Goal: Task Accomplishment & Management: Complete application form

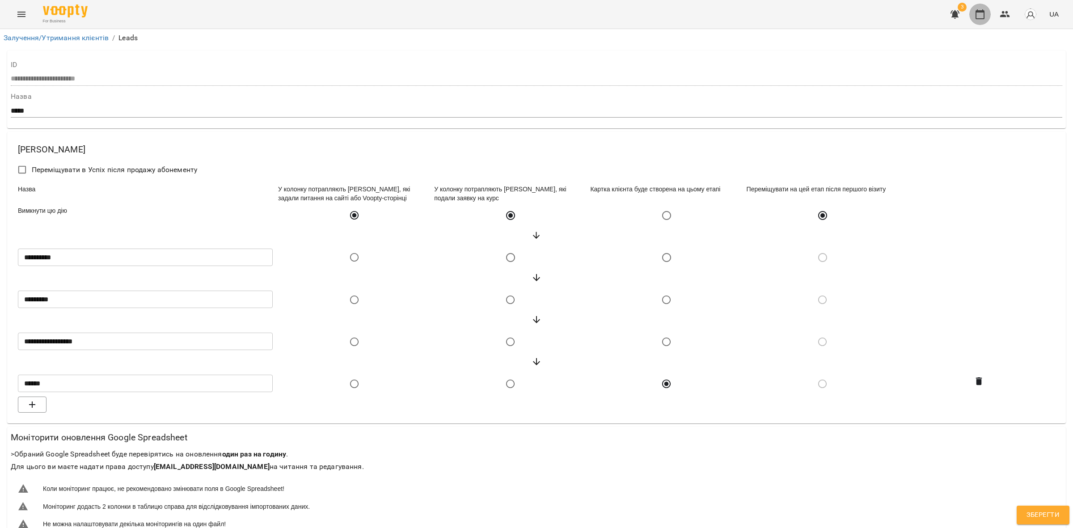
click at [984, 9] on button "button" at bounding box center [980, 14] width 21 height 21
click at [983, 10] on icon "button" at bounding box center [980, 14] width 9 height 10
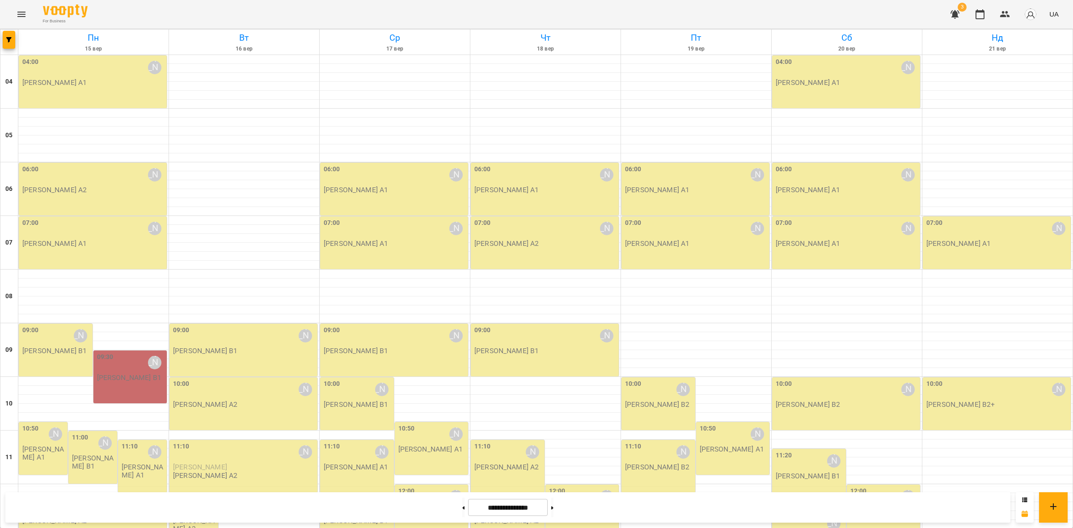
click at [21, 9] on icon "Menu" at bounding box center [21, 14] width 11 height 11
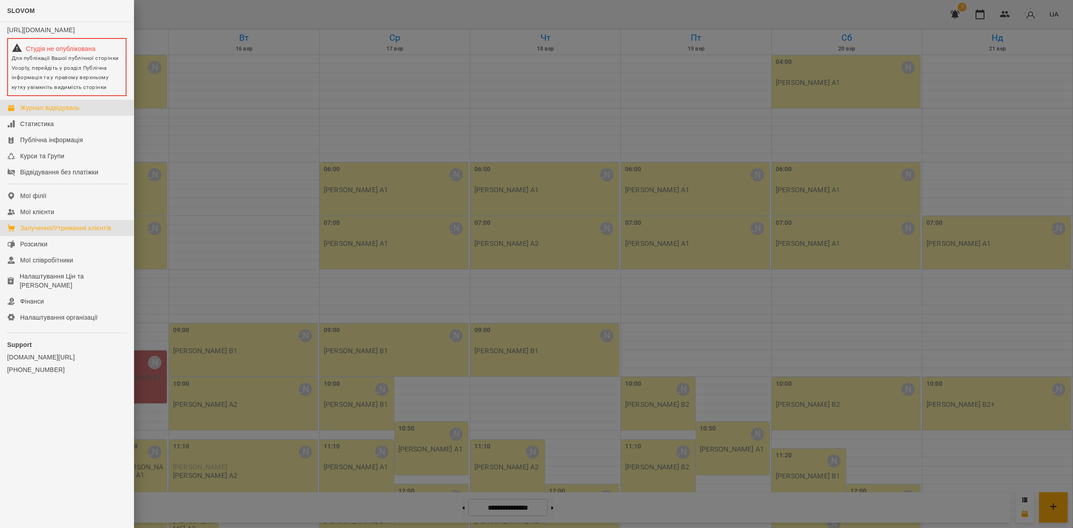
drag, startPoint x: 90, startPoint y: 233, endPoint x: 122, endPoint y: 236, distance: 32.3
click at [90, 233] on div "Залучення/Утримання клієнтів" at bounding box center [65, 228] width 91 height 9
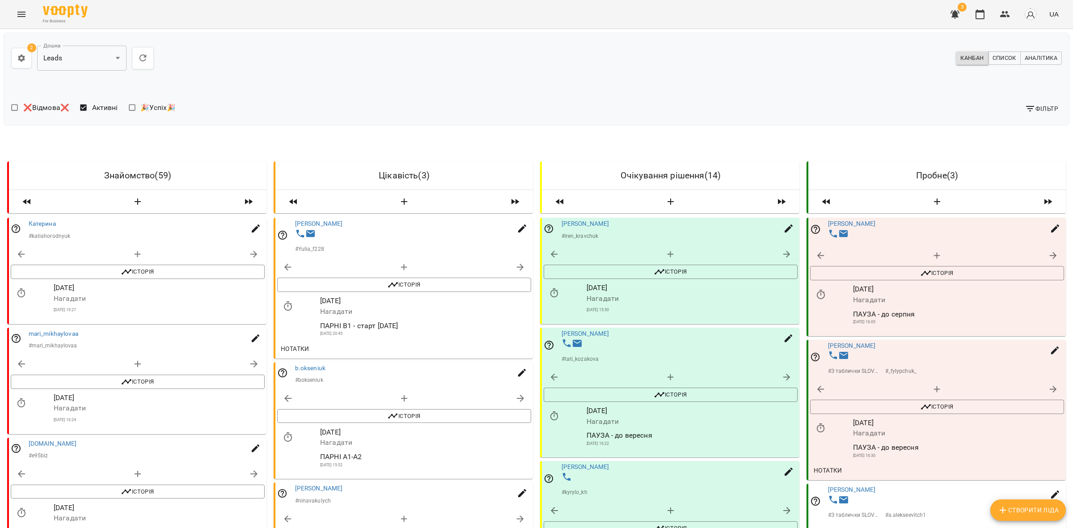
click at [142, 208] on button "button" at bounding box center [138, 202] width 186 height 16
select select "*"
select select "**"
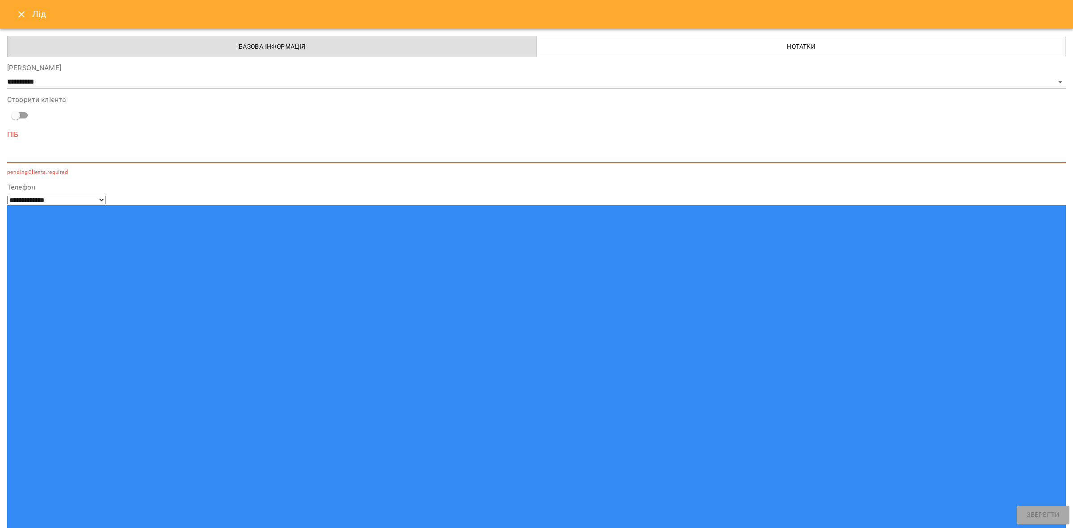
click at [113, 155] on textarea at bounding box center [536, 156] width 1059 height 8
paste textarea "**********"
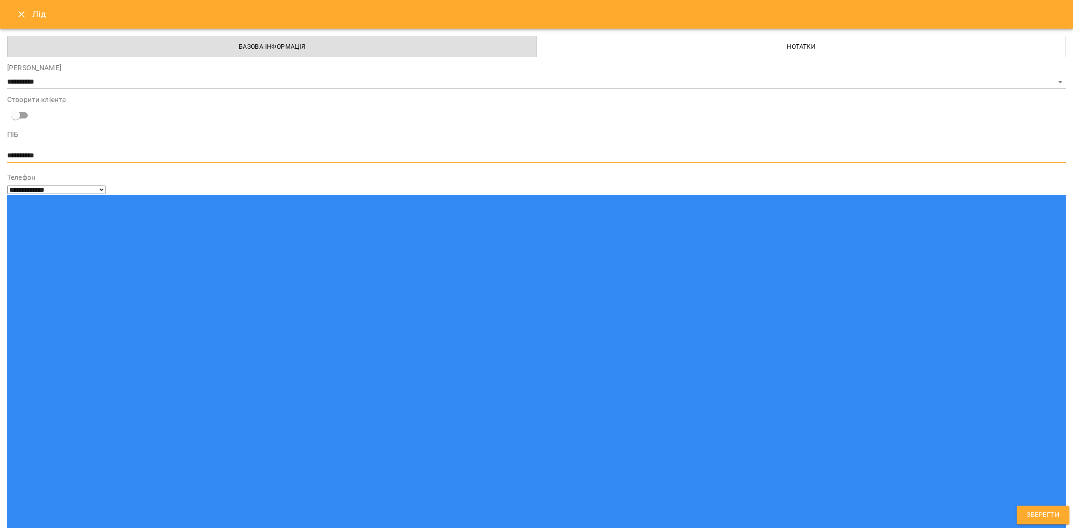
type textarea "**********"
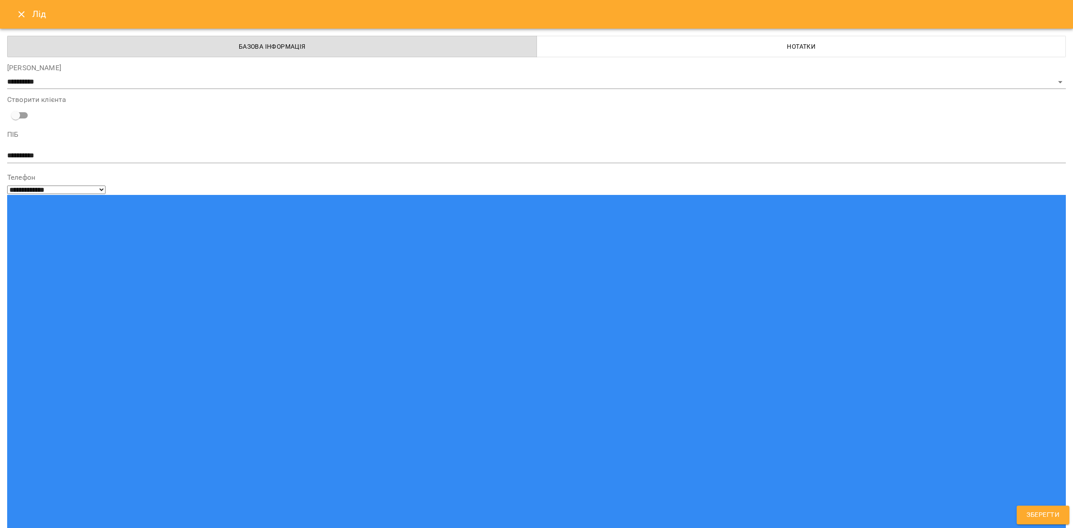
paste input "**********"
type input "**********"
drag, startPoint x: 80, startPoint y: 274, endPoint x: 92, endPoint y: 268, distance: 13.6
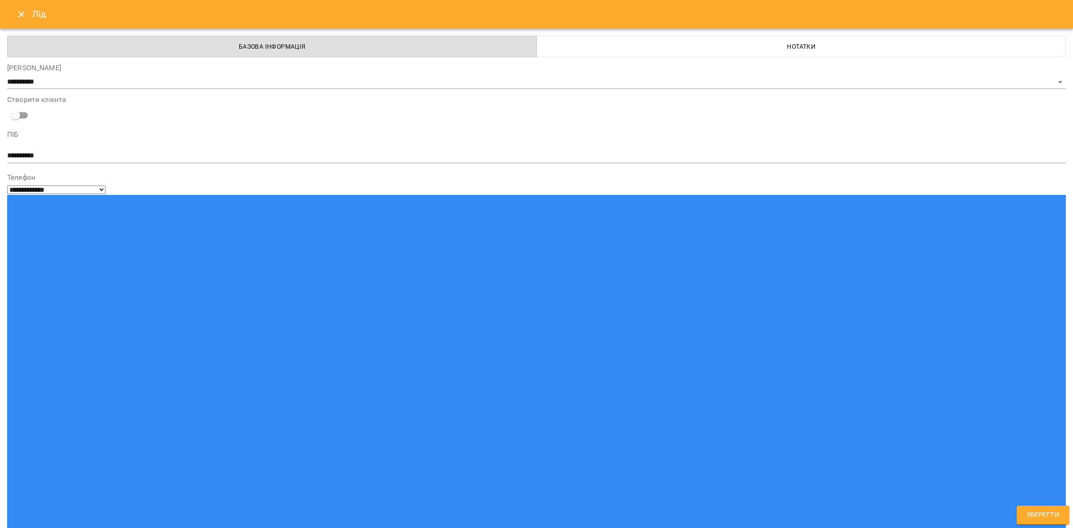
click at [1052, 515] on span "Зберегти" at bounding box center [1043, 515] width 33 height 12
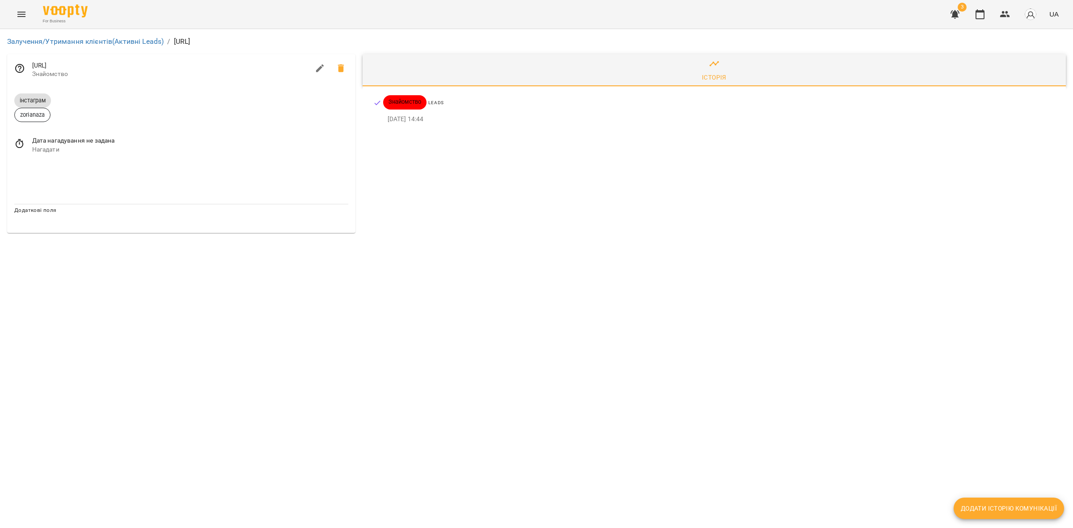
drag, startPoint x: 94, startPoint y: 34, endPoint x: 97, endPoint y: 38, distance: 4.8
click at [95, 35] on div "Залучення/Утримання клієнтів (Активні Leads) / [URL]" at bounding box center [537, 42] width 1066 height 18
drag, startPoint x: 117, startPoint y: 42, endPoint x: 198, endPoint y: 49, distance: 81.2
click at [118, 42] on link "Залучення/Утримання клієнтів (Активні Leads)" at bounding box center [85, 41] width 157 height 8
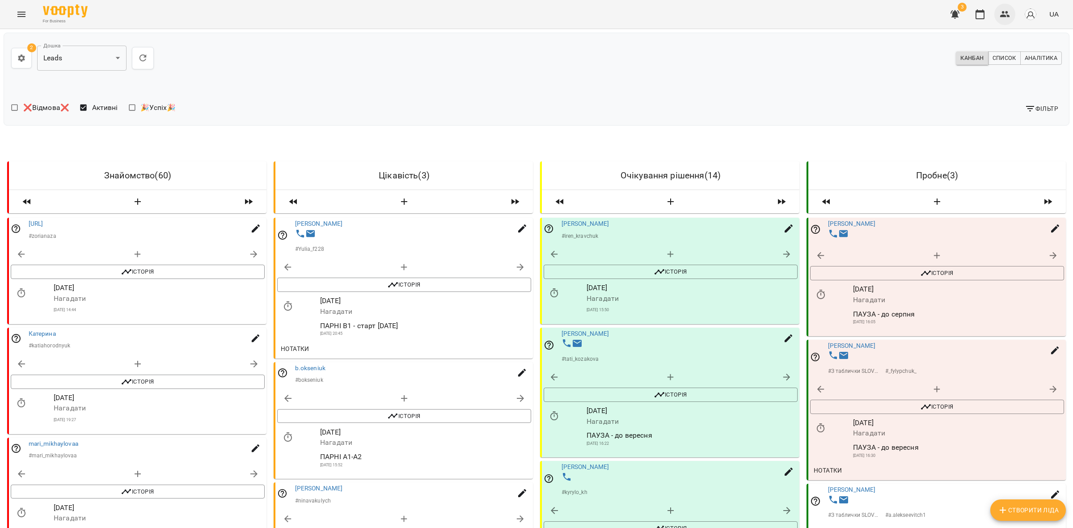
drag, startPoint x: 1003, startPoint y: 18, endPoint x: 999, endPoint y: 23, distance: 6.6
click at [1003, 17] on icon "button" at bounding box center [1005, 14] width 11 height 11
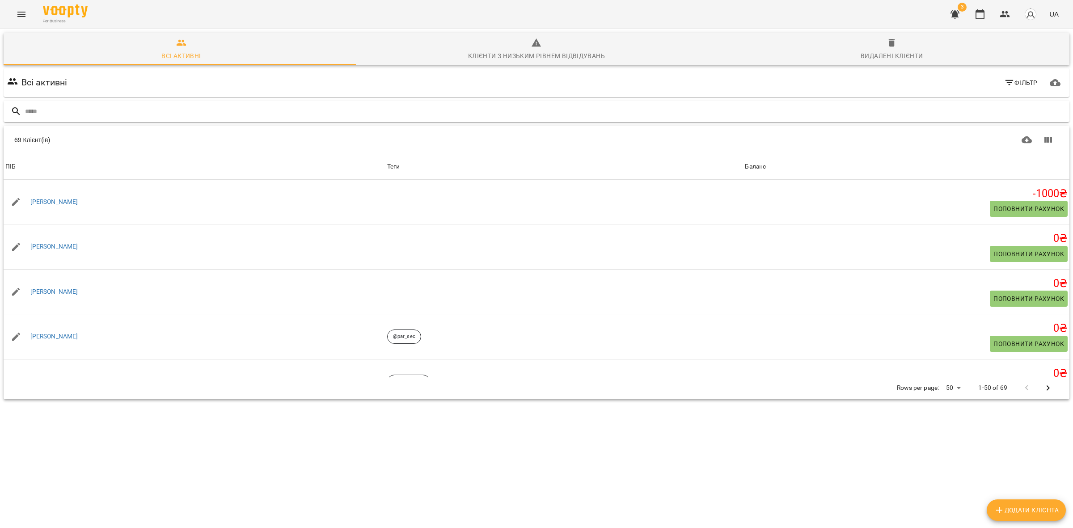
drag, startPoint x: 131, startPoint y: 117, endPoint x: 148, endPoint y: 105, distance: 21.0
click at [131, 115] on input "text" at bounding box center [545, 111] width 1041 height 15
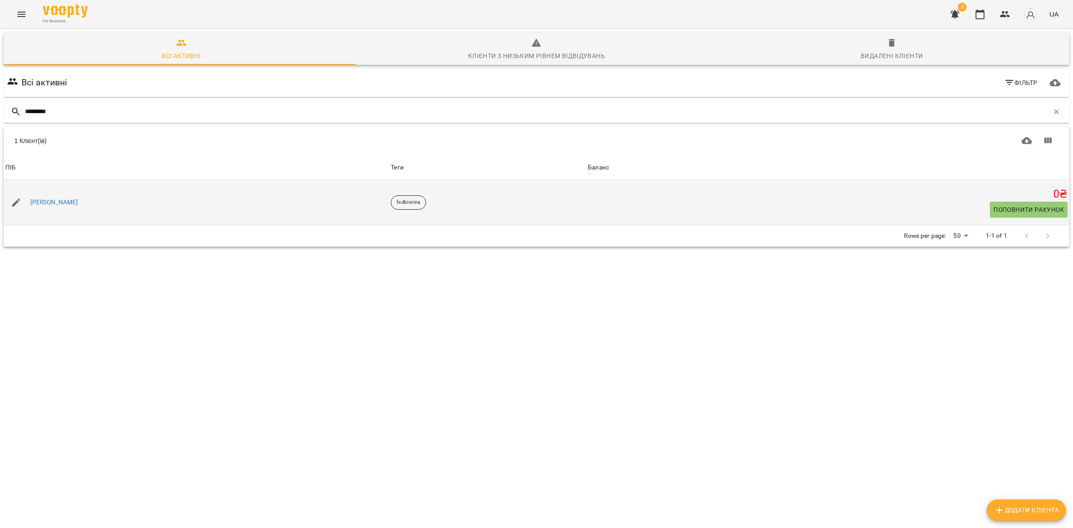
type input "*********"
click at [1020, 213] on span "Поповнити рахунок" at bounding box center [1029, 209] width 71 height 11
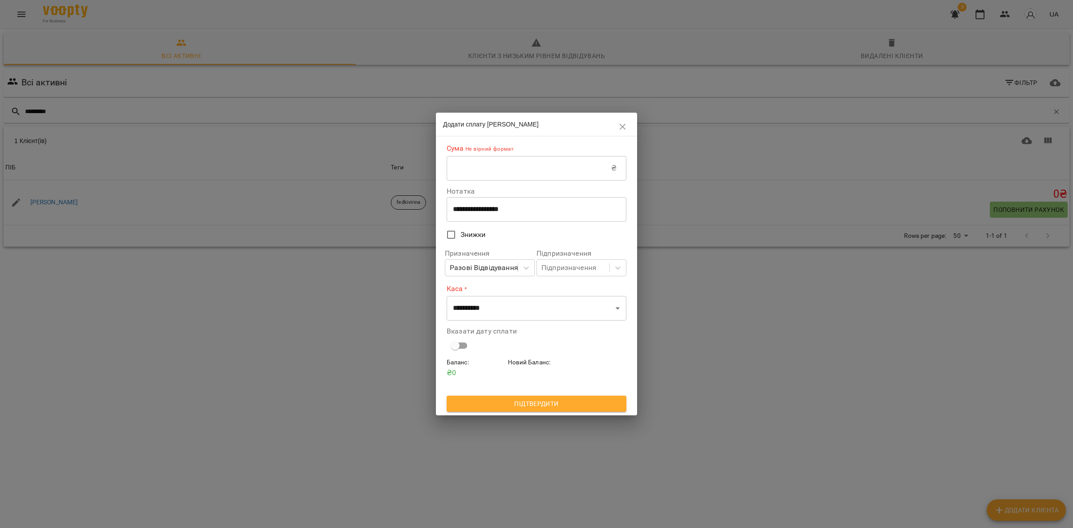
click at [572, 177] on input "text" at bounding box center [529, 168] width 165 height 25
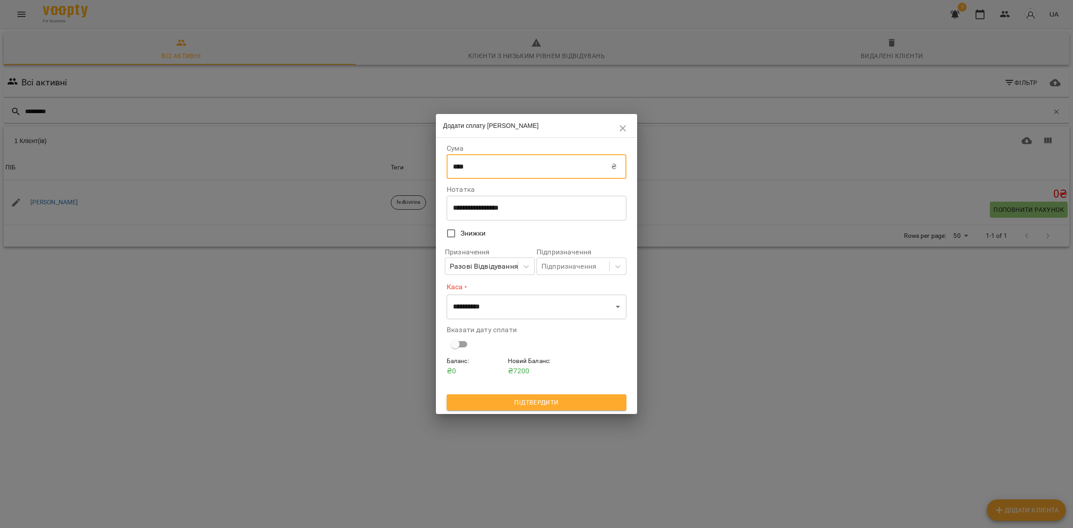
type input "****"
click at [529, 297] on select "**********" at bounding box center [537, 306] width 180 height 25
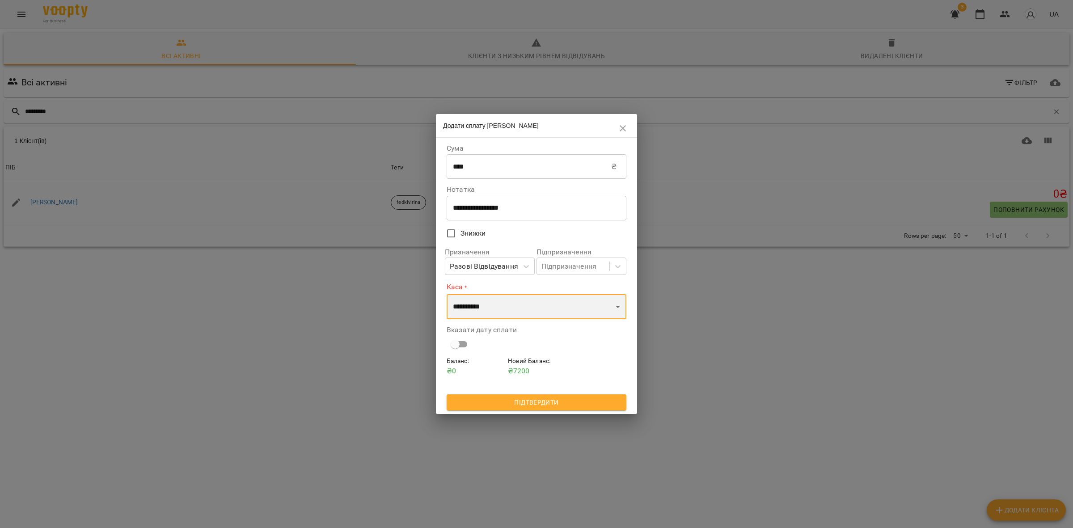
select select "****"
click at [447, 294] on select "**********" at bounding box center [537, 306] width 180 height 25
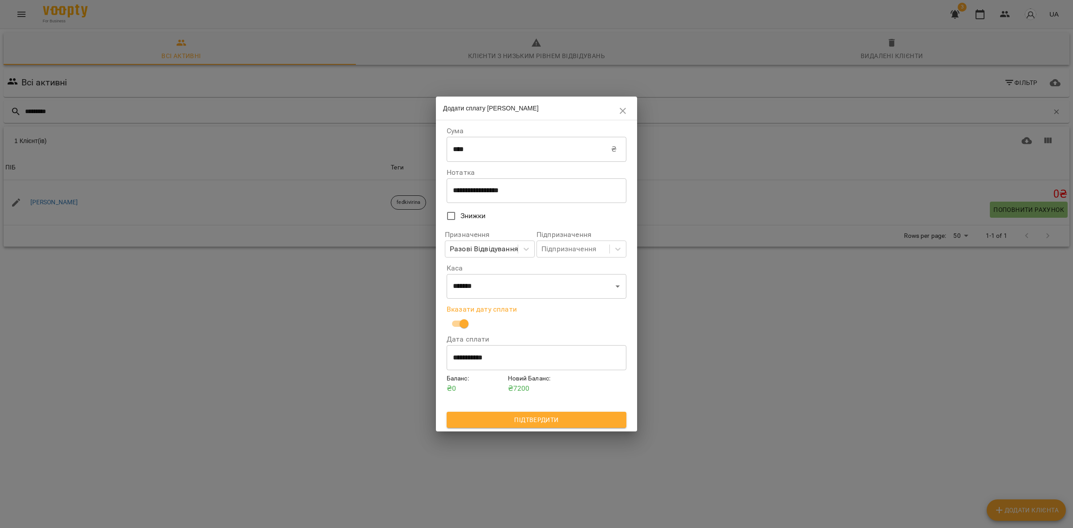
click at [531, 415] on span "Підтвердити" at bounding box center [536, 420] width 165 height 11
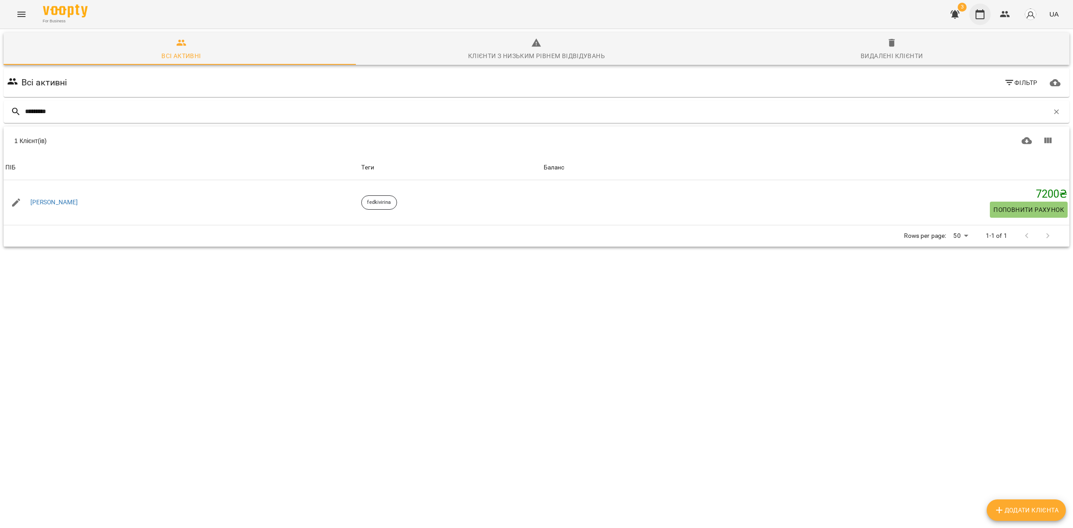
click at [975, 15] on button "button" at bounding box center [980, 14] width 21 height 21
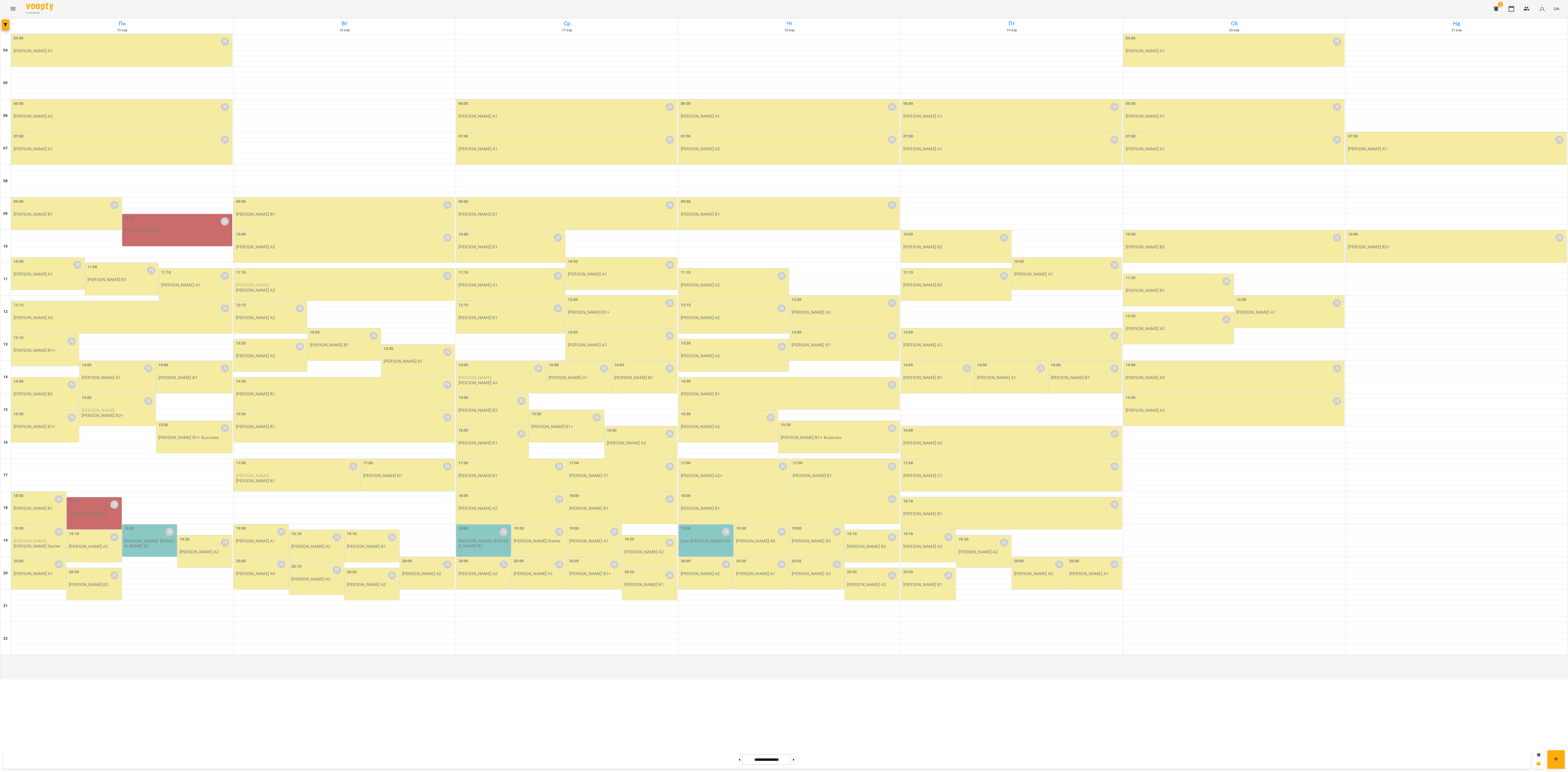
click at [186, 233] on div "09:30 [PERSON_NAME] [PERSON_NAME] В1" at bounding box center [178, 224] width 107 height 18
drag, startPoint x: 191, startPoint y: 186, endPoint x: 127, endPoint y: 186, distance: 64.0
click at [127, 186] on div "Урок відбувся [PERSON_NAME] В1 [DATE] 09:30 - 10:30 [PERSON_NAME] Індивідуальні…" at bounding box center [784, 386] width 1568 height 772
copy div "Урок відбувся [PERSON_NAME] В1"
click at [184, 235] on div "[PERSON_NAME]" at bounding box center [184, 232] width 33 height 9
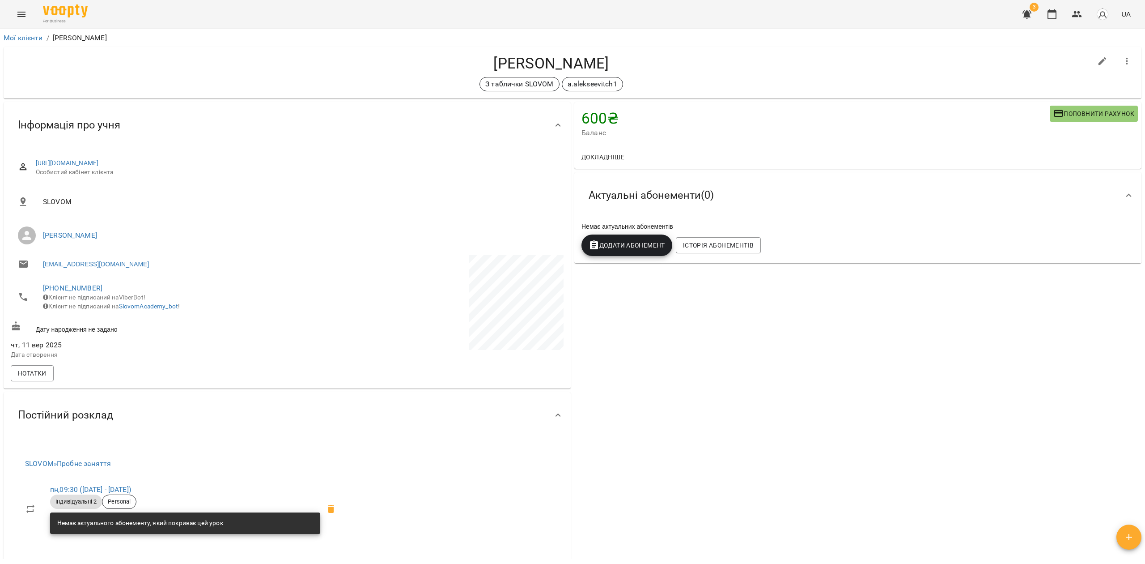
drag, startPoint x: 312, startPoint y: 161, endPoint x: 138, endPoint y: 138, distance: 175.6
click at [138, 138] on div "Інформація про учня [URL][DOMAIN_NAME] Особистий кабінет клієнта SLOVOM [PERSON…" at bounding box center [287, 245] width 567 height 287
copy link "[URL][DOMAIN_NAME]"
click at [1051, 20] on button "button" at bounding box center [1051, 14] width 21 height 21
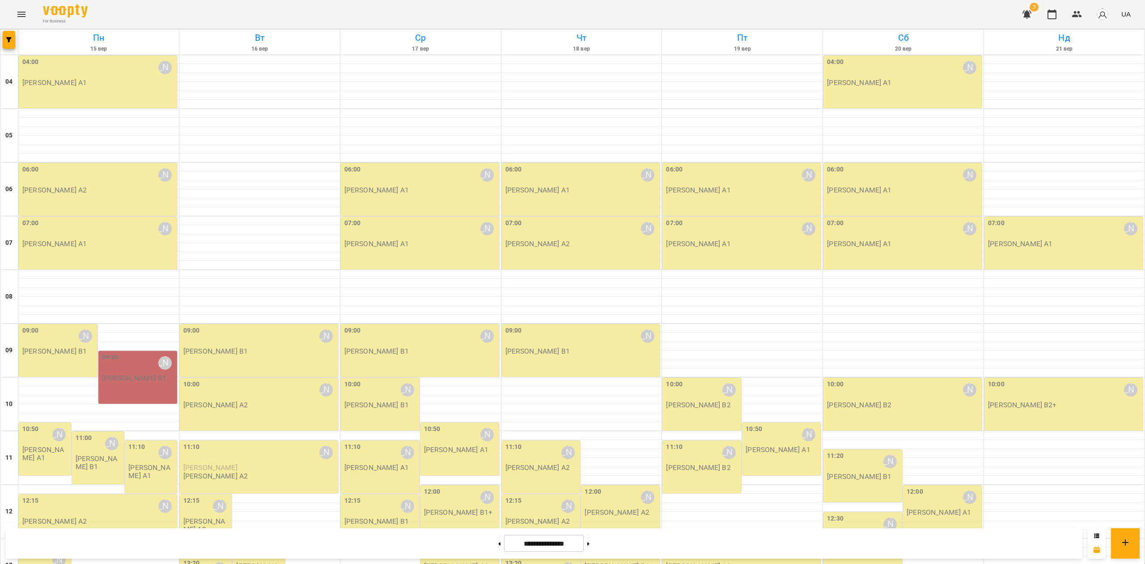
scroll to position [551, 0]
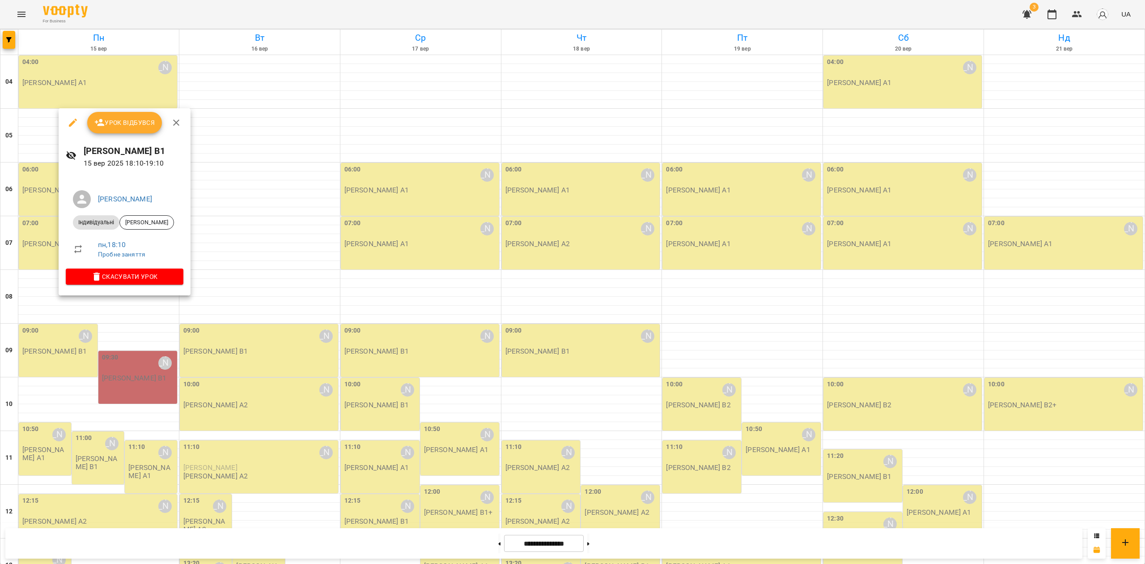
drag, startPoint x: 174, startPoint y: 148, endPoint x: 84, endPoint y: 150, distance: 89.9
click at [84, 150] on h6 "[PERSON_NAME] В1" at bounding box center [134, 151] width 100 height 14
copy h6 "[PERSON_NAME] В1"
click at [157, 220] on span "[PERSON_NAME]" at bounding box center [147, 222] width 54 height 8
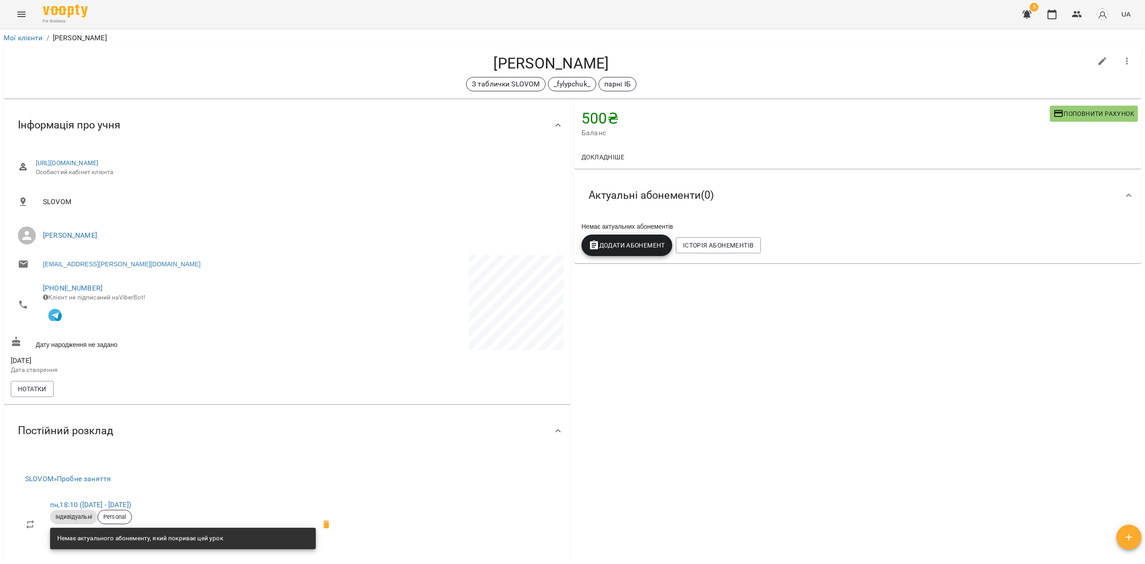
drag, startPoint x: 316, startPoint y: 158, endPoint x: 194, endPoint y: 140, distance: 123.5
click at [194, 140] on div "Інформація про учня [URL][DOMAIN_NAME] Особистий кабінет клієнта SLOVOM [PERSON…" at bounding box center [287, 253] width 567 height 302
copy link "[URL][DOMAIN_NAME]"
click at [1047, 18] on icon "button" at bounding box center [1051, 14] width 11 height 11
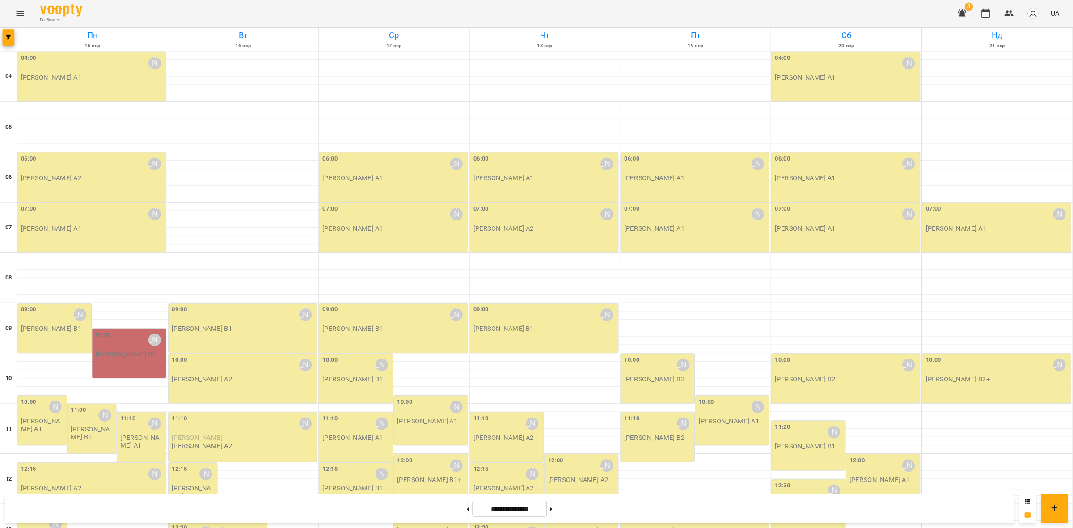
scroll to position [477, 0]
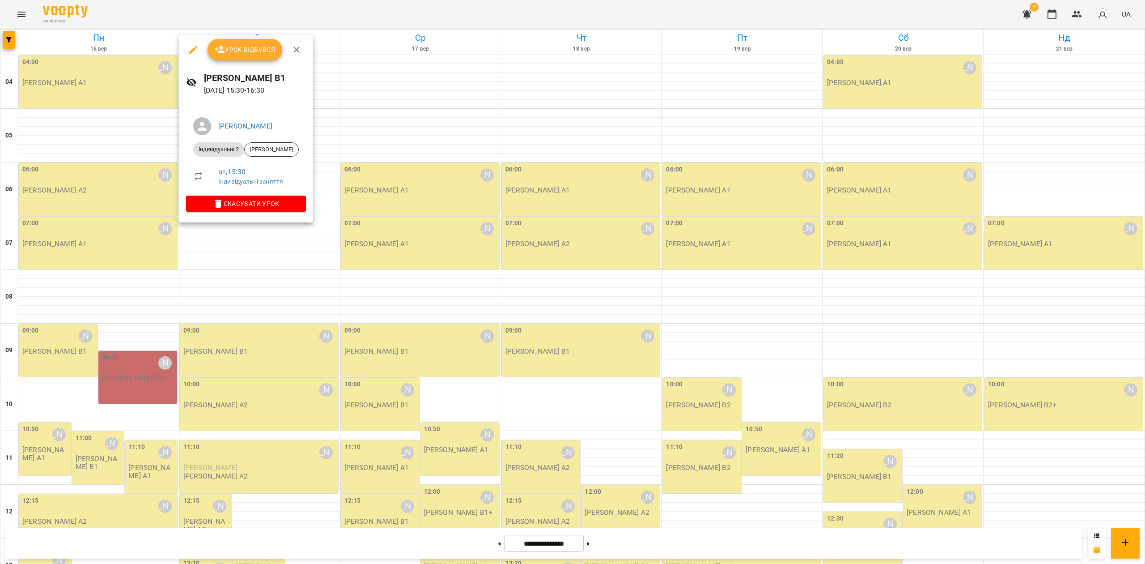
click at [843, 348] on div at bounding box center [572, 282] width 1145 height 564
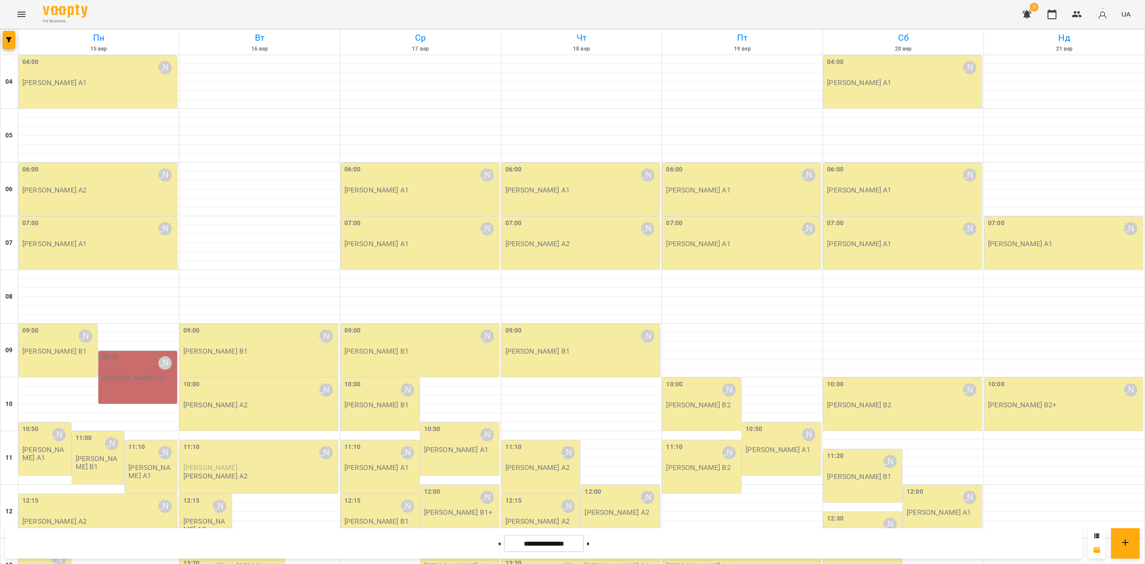
drag, startPoint x: 1072, startPoint y: 12, endPoint x: 1063, endPoint y: 21, distance: 12.0
click at [1072, 12] on icon "button" at bounding box center [1077, 14] width 11 height 11
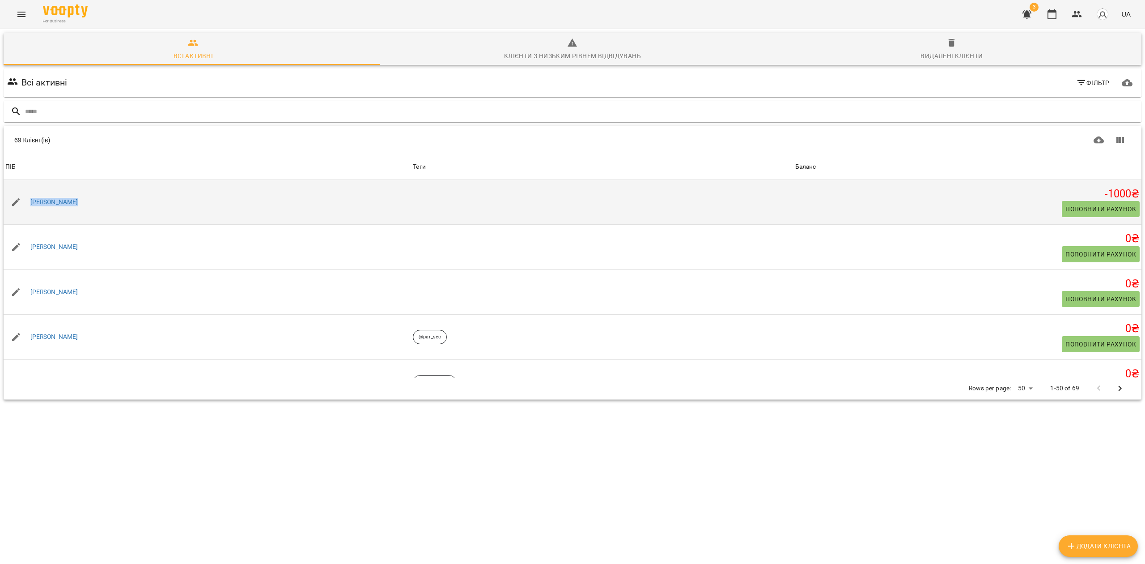
drag, startPoint x: 85, startPoint y: 197, endPoint x: 15, endPoint y: 182, distance: 71.7
click at [15, 182] on td "[PERSON_NAME]" at bounding box center [207, 202] width 407 height 45
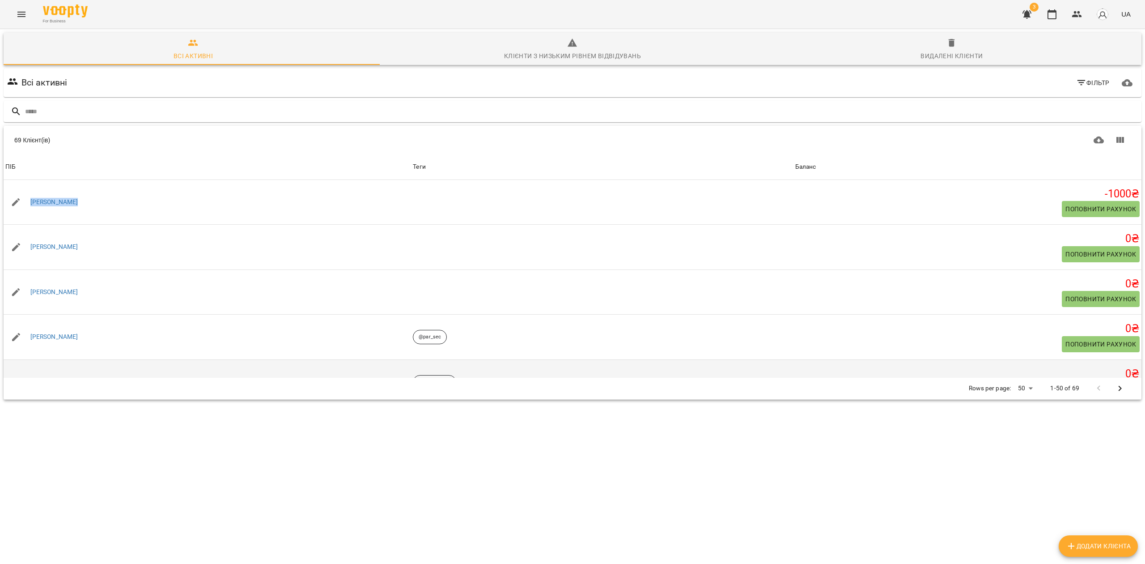
copy link "[PERSON_NAME]"
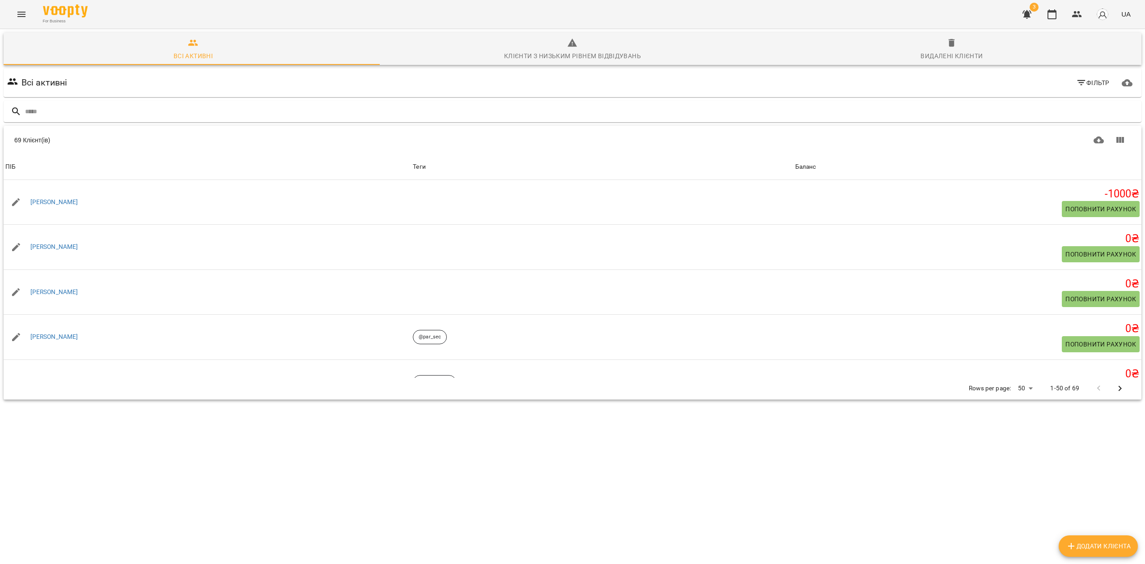
click at [202, 140] on div "69 Клієнт(ів)" at bounding box center [291, 140] width 555 height 9
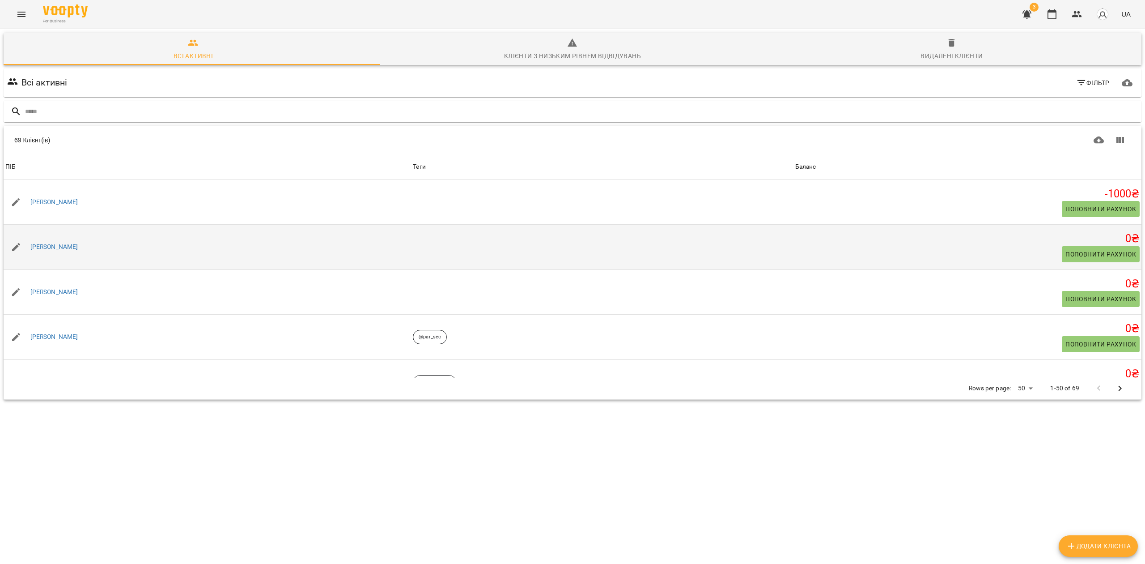
drag, startPoint x: 102, startPoint y: 242, endPoint x: 27, endPoint y: 236, distance: 75.4
click at [21, 236] on div "[PERSON_NAME]" at bounding box center [207, 246] width 407 height 25
copy link "[PERSON_NAME]"
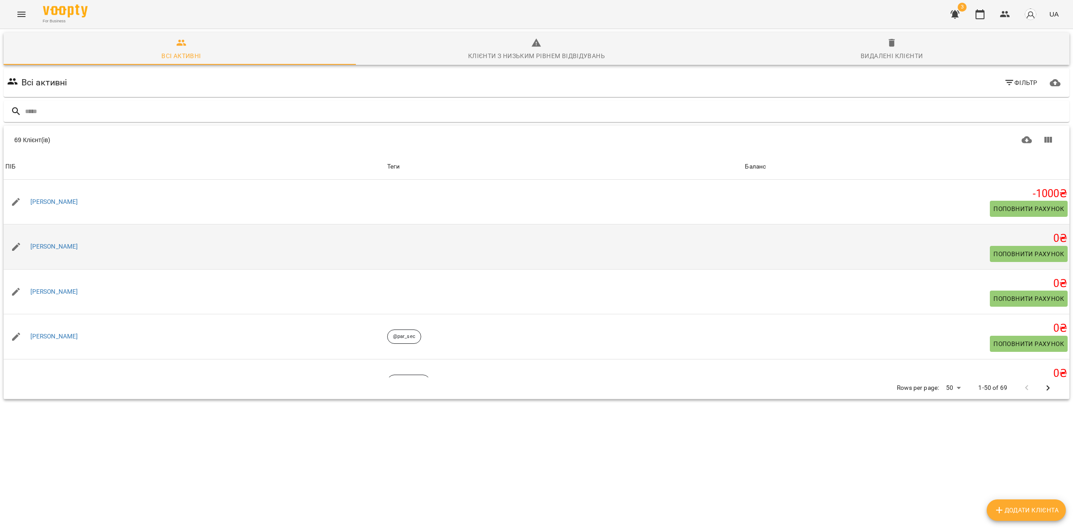
scroll to position [56, 0]
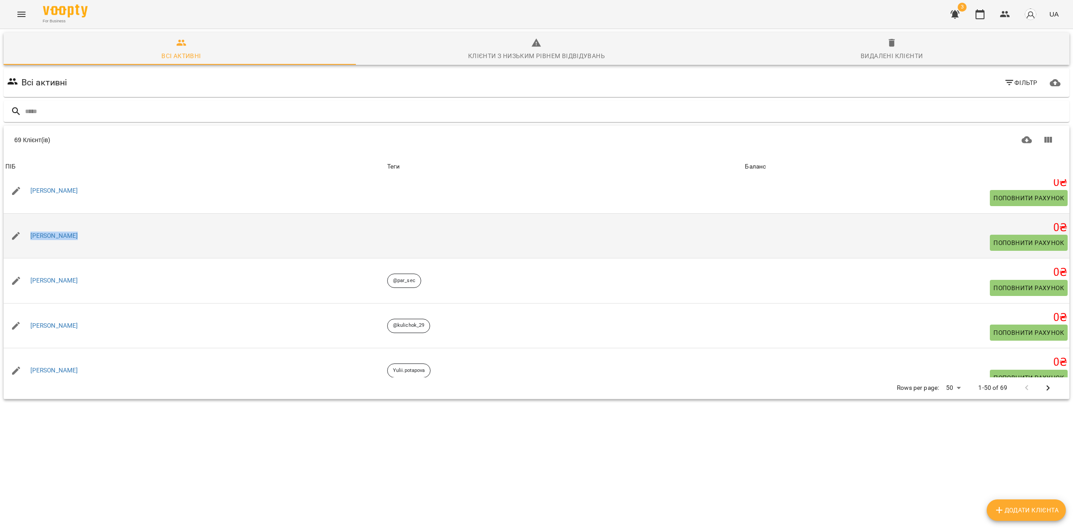
drag, startPoint x: 97, startPoint y: 228, endPoint x: 32, endPoint y: 228, distance: 65.3
click at [32, 228] on div "[PERSON_NAME]" at bounding box center [195, 236] width 382 height 25
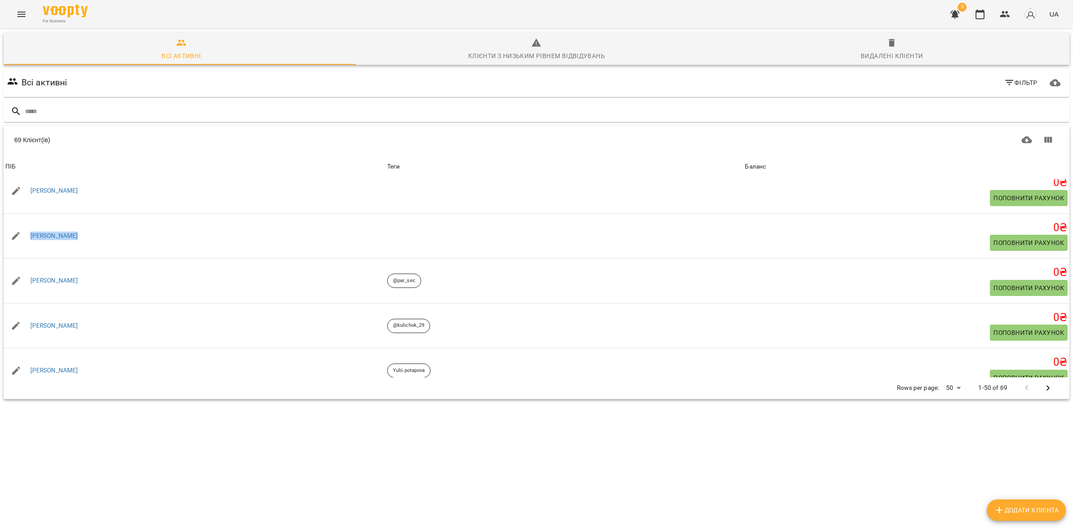
copy link "[PERSON_NAME]"
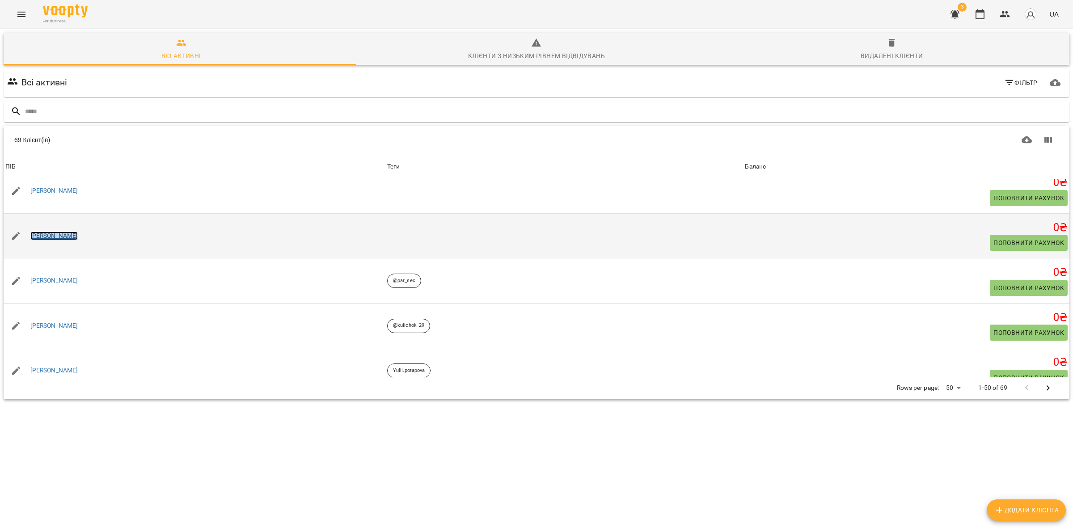
click at [54, 238] on link "[PERSON_NAME]" at bounding box center [54, 236] width 48 height 9
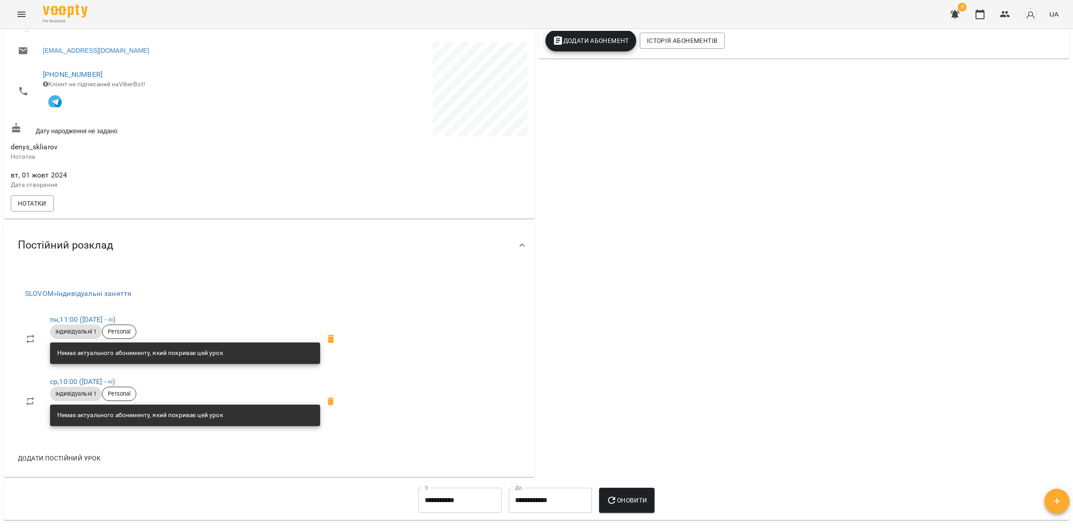
scroll to position [168, 0]
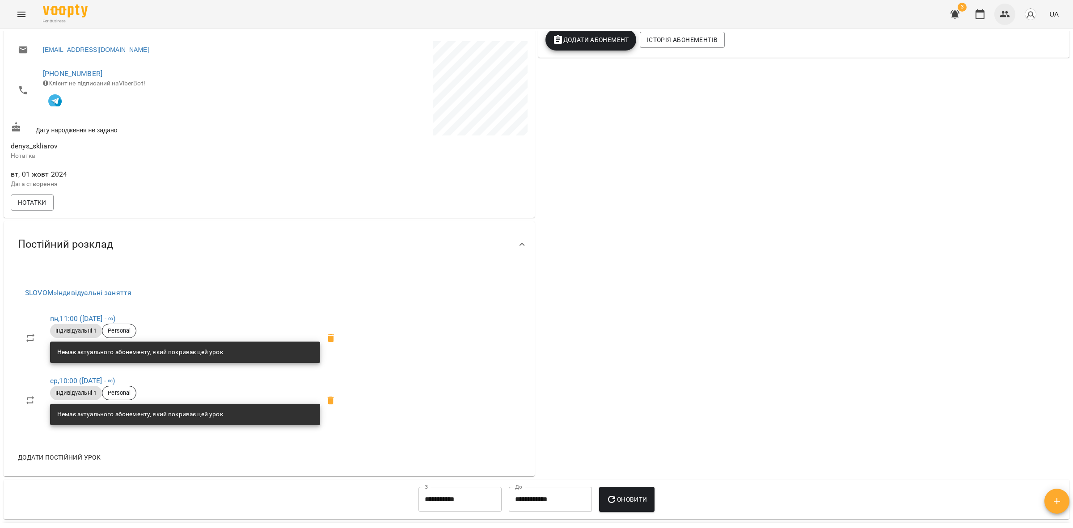
drag, startPoint x: 1006, startPoint y: 13, endPoint x: 999, endPoint y: 18, distance: 9.1
click at [1006, 13] on icon "button" at bounding box center [1005, 14] width 11 height 11
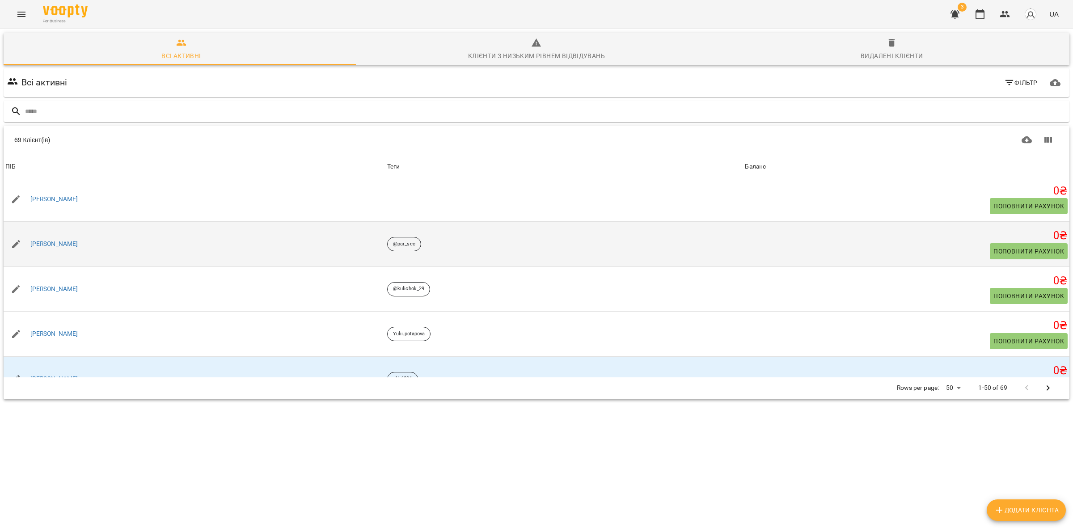
scroll to position [112, 0]
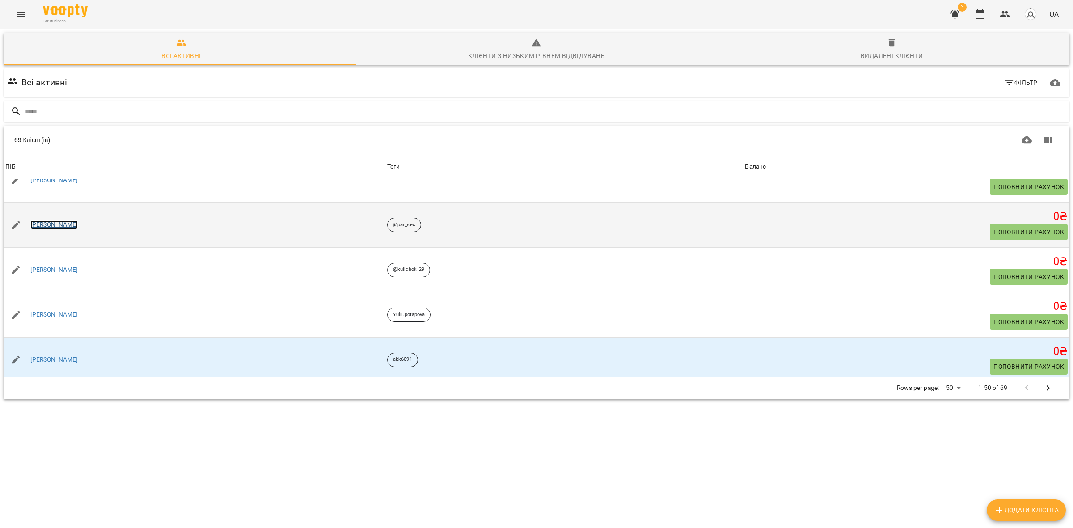
click at [65, 224] on link "[PERSON_NAME]" at bounding box center [54, 224] width 48 height 9
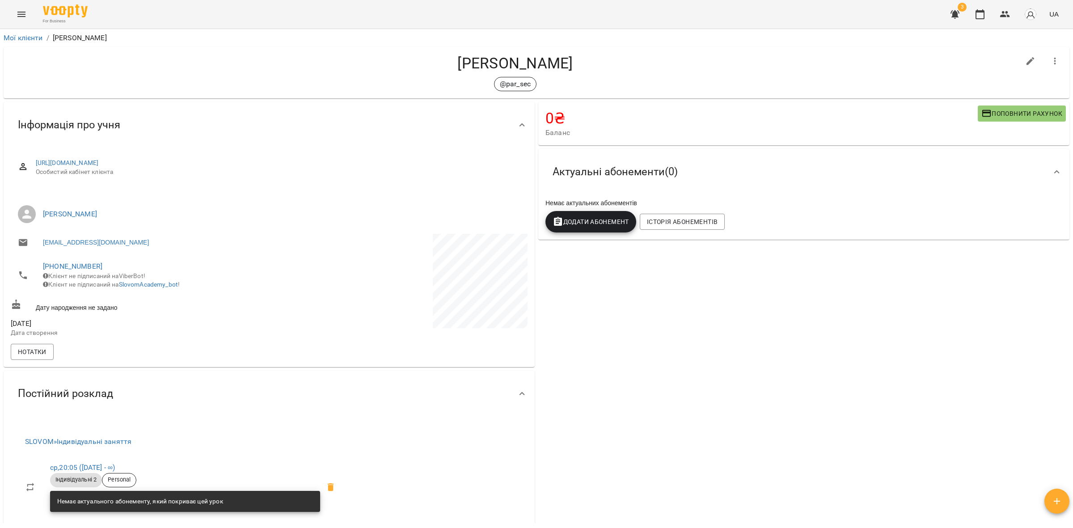
scroll to position [168, 0]
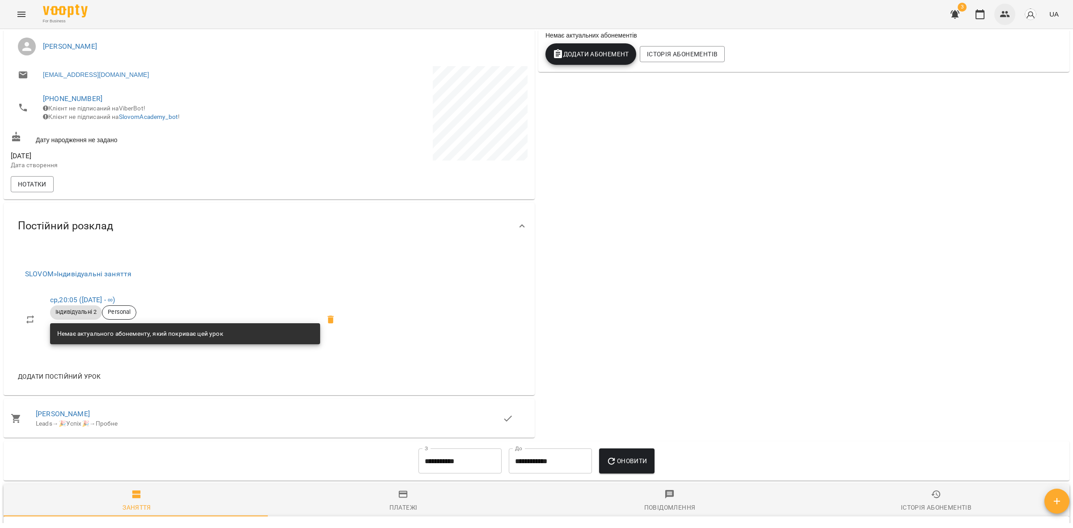
click at [1005, 16] on icon "button" at bounding box center [1005, 14] width 10 height 6
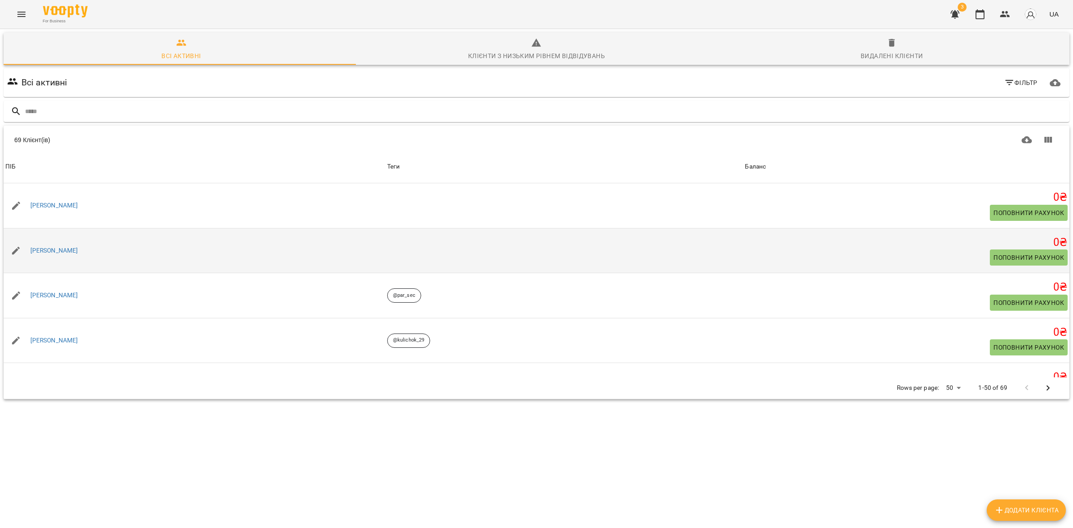
scroll to position [112, 0]
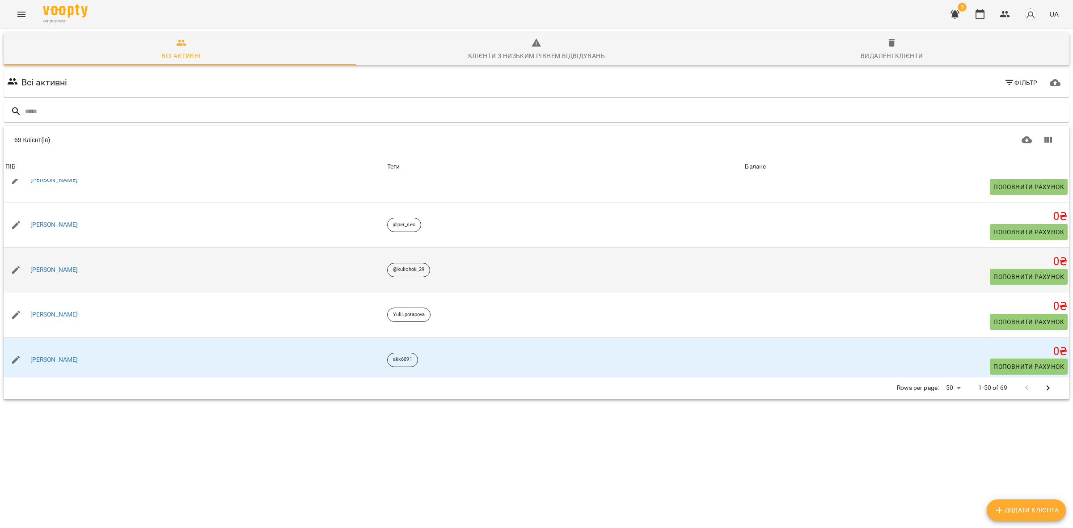
drag, startPoint x: 90, startPoint y: 267, endPoint x: 27, endPoint y: 266, distance: 63.1
click at [25, 266] on div "[PERSON_NAME]" at bounding box center [195, 270] width 382 height 25
click at [27, 266] on div at bounding box center [16, 270] width 25 height 25
drag, startPoint x: 92, startPoint y: 268, endPoint x: 30, endPoint y: 260, distance: 62.2
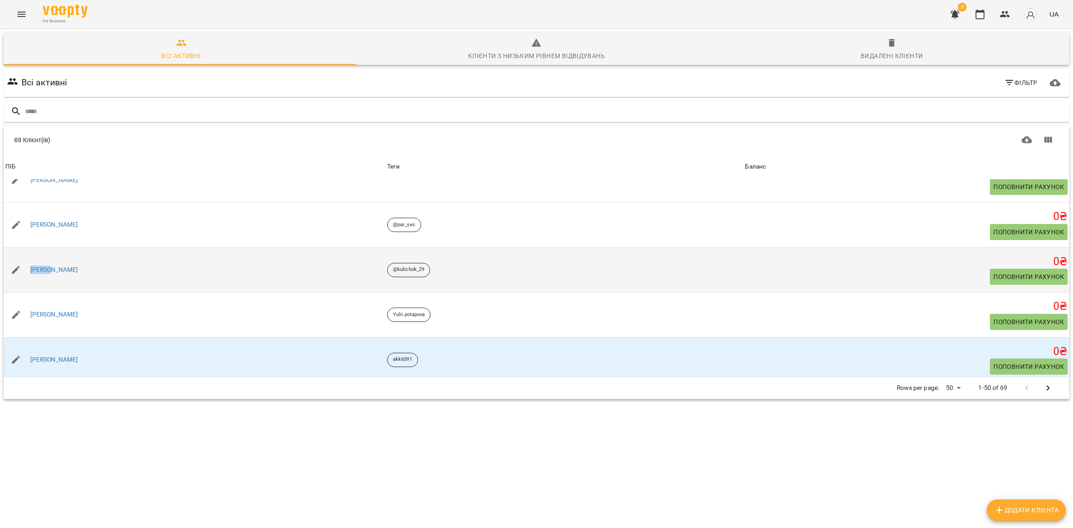
click at [30, 260] on div "[PERSON_NAME]" at bounding box center [195, 270] width 382 height 25
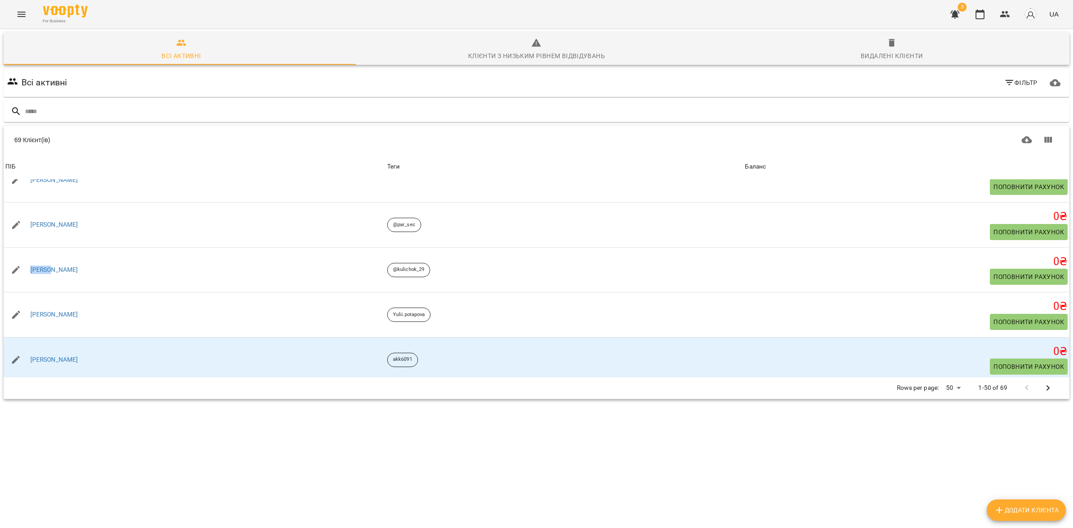
copy link "[PERSON_NAME]"
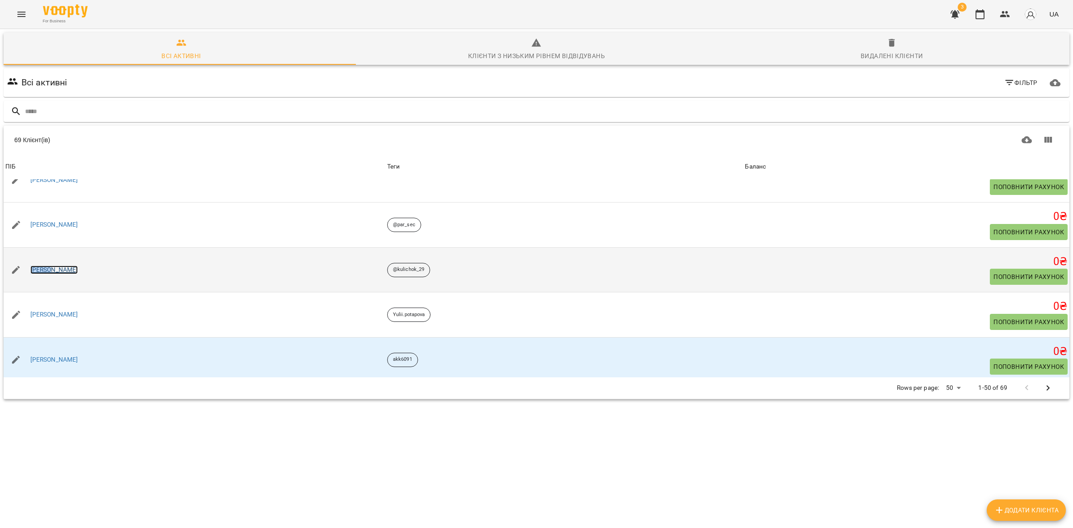
click at [60, 271] on link "[PERSON_NAME]" at bounding box center [54, 270] width 48 height 9
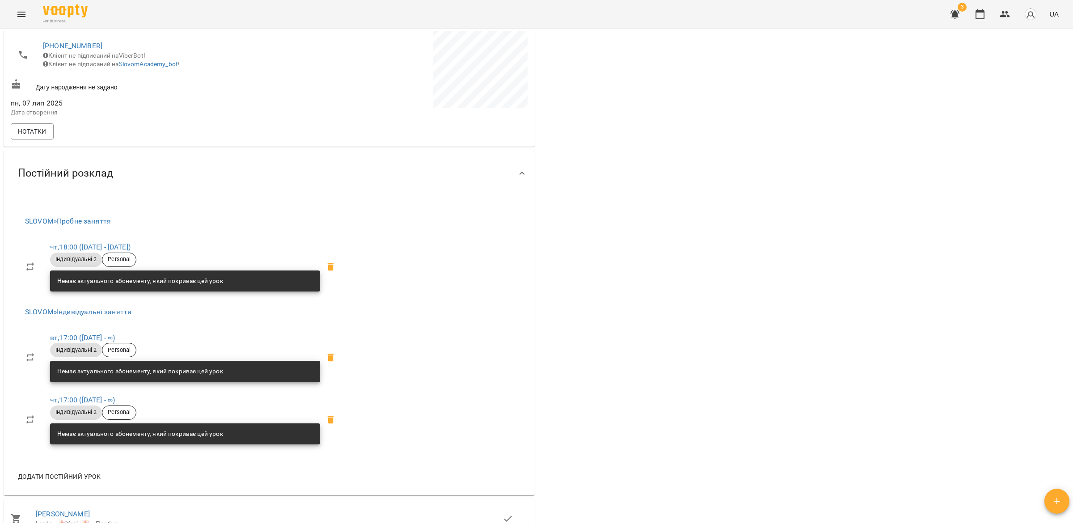
scroll to position [280, 0]
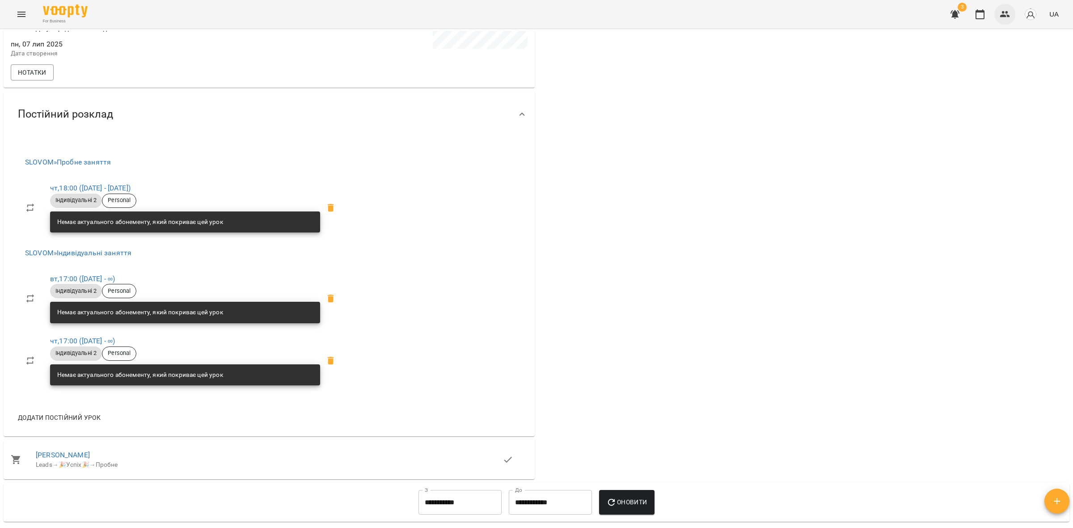
click at [1008, 16] on icon "button" at bounding box center [1005, 14] width 10 height 6
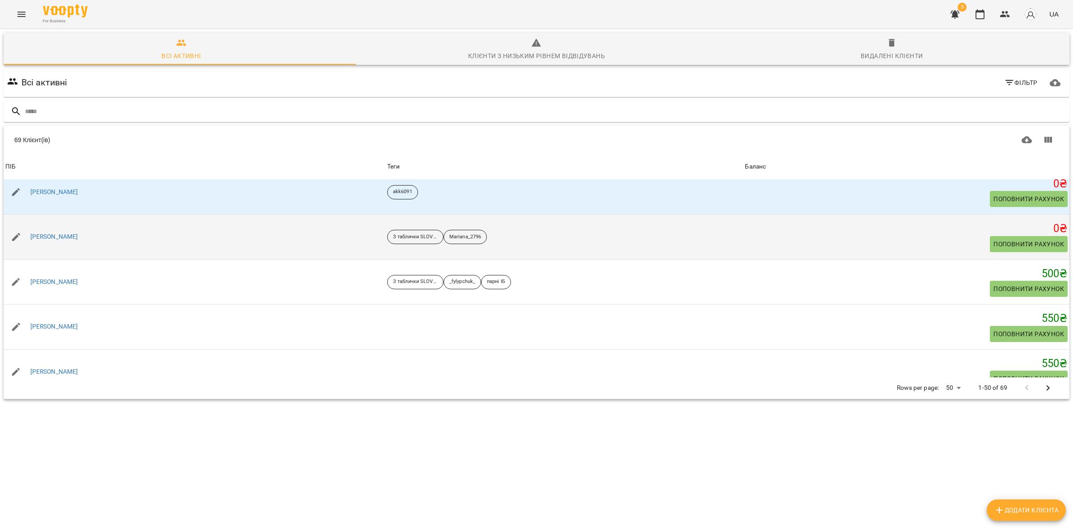
scroll to position [168, 0]
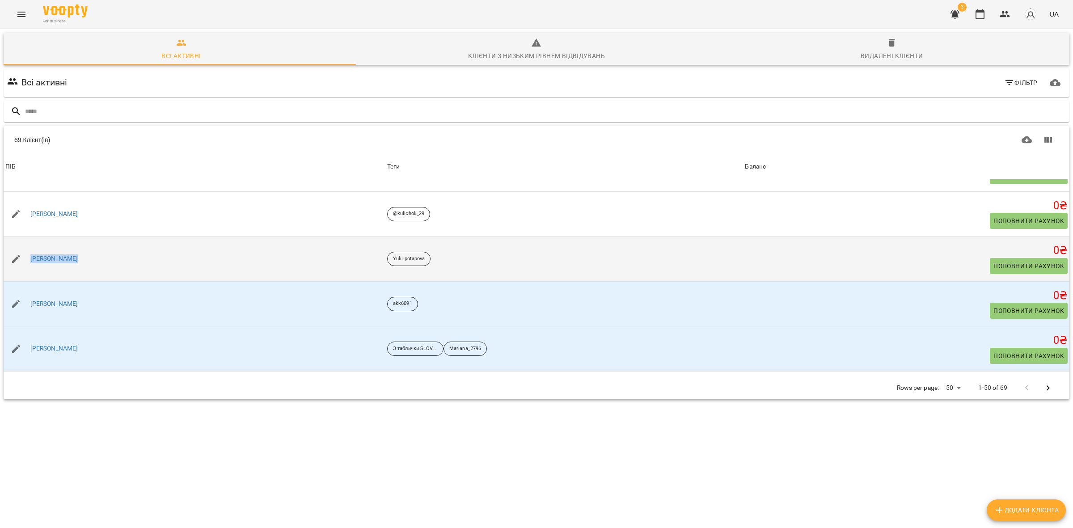
drag, startPoint x: 86, startPoint y: 258, endPoint x: 25, endPoint y: 247, distance: 61.4
click at [25, 247] on div "[PERSON_NAME]" at bounding box center [195, 258] width 382 height 25
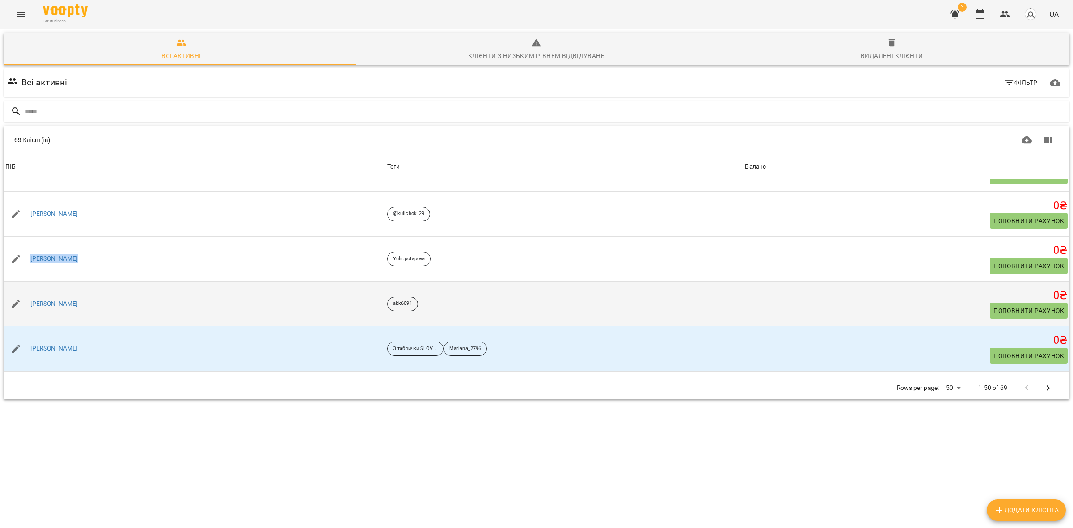
copy link "[PERSON_NAME]"
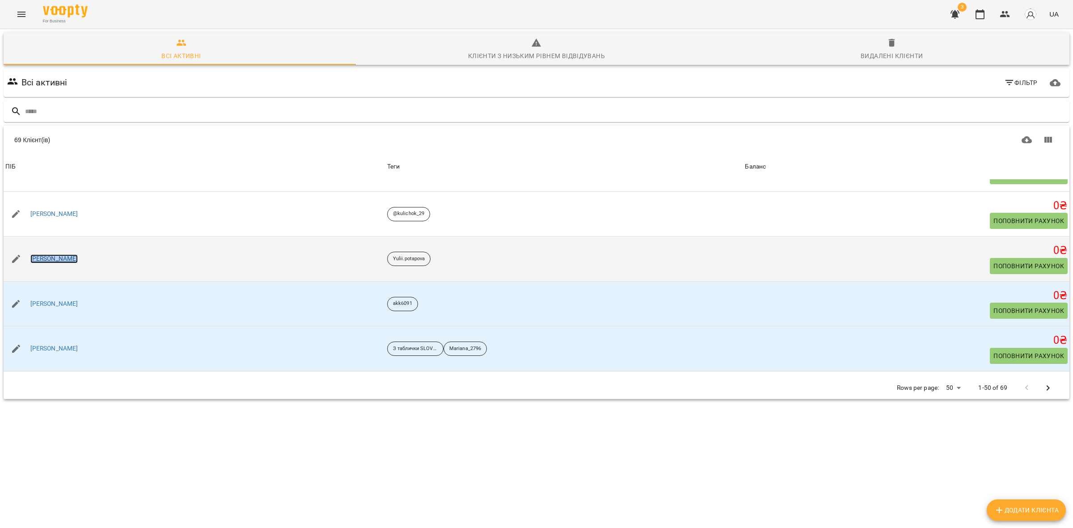
click at [62, 260] on link "[PERSON_NAME]" at bounding box center [54, 258] width 48 height 9
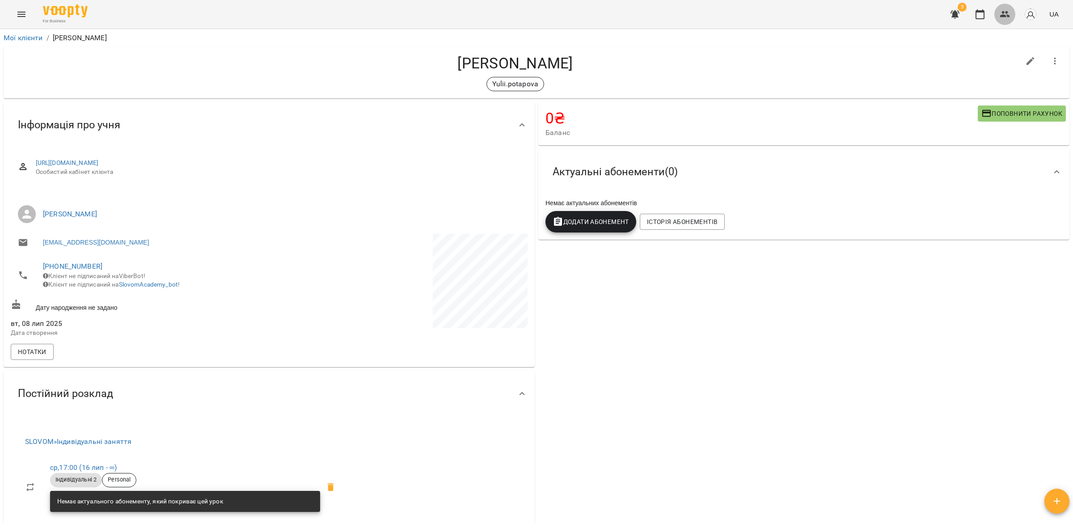
drag, startPoint x: 1004, startPoint y: 15, endPoint x: 985, endPoint y: 25, distance: 22.4
click at [1004, 15] on icon "button" at bounding box center [1005, 14] width 10 height 6
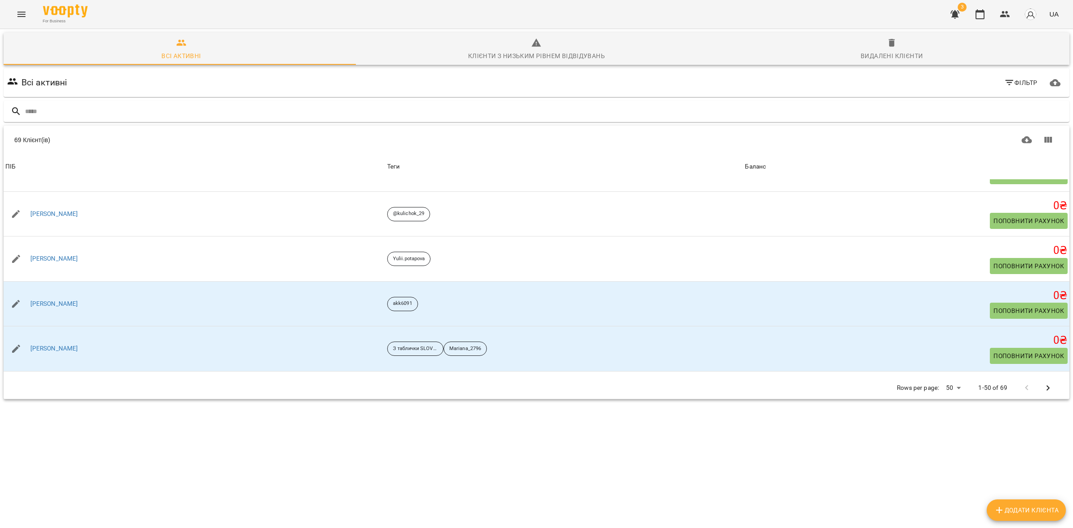
scroll to position [224, 0]
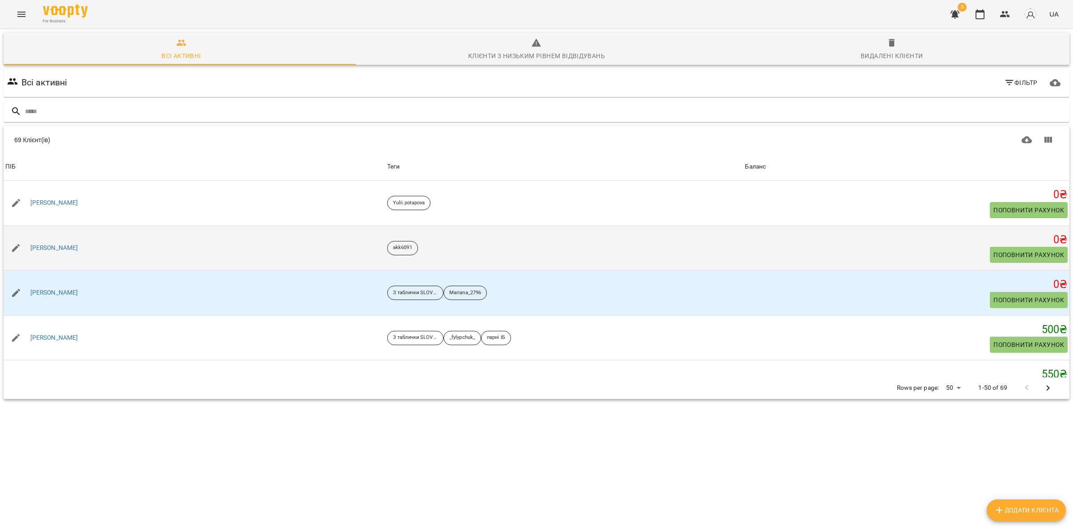
drag, startPoint x: 83, startPoint y: 240, endPoint x: 30, endPoint y: 233, distance: 53.7
click at [30, 233] on td "[PERSON_NAME]" at bounding box center [195, 247] width 382 height 45
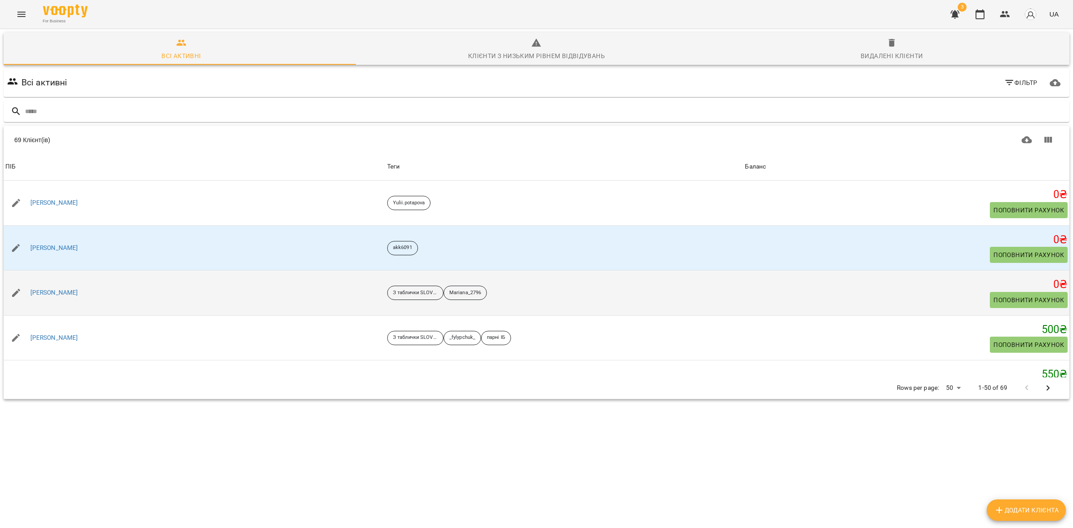
copy link "[PERSON_NAME]"
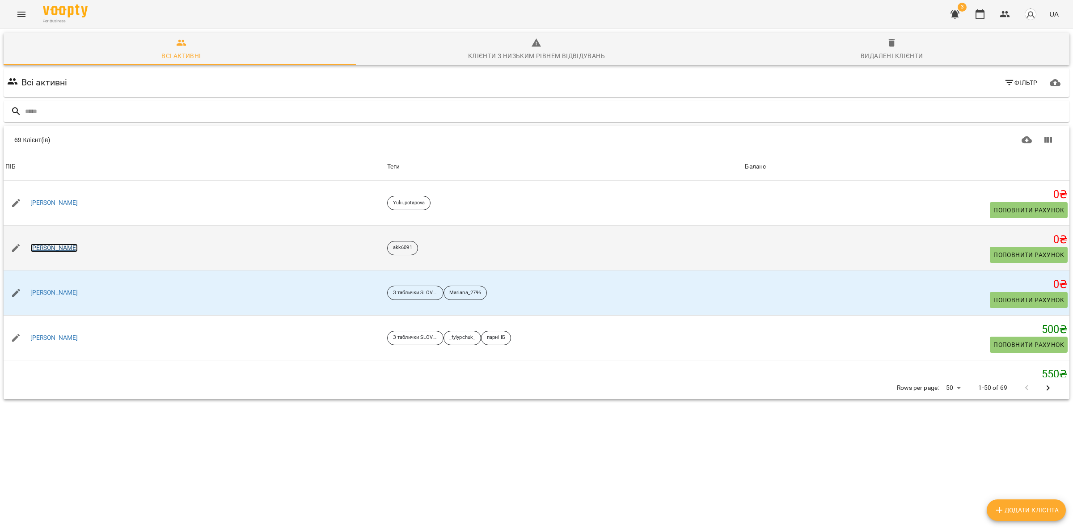
click at [64, 250] on link "[PERSON_NAME]" at bounding box center [54, 248] width 48 height 9
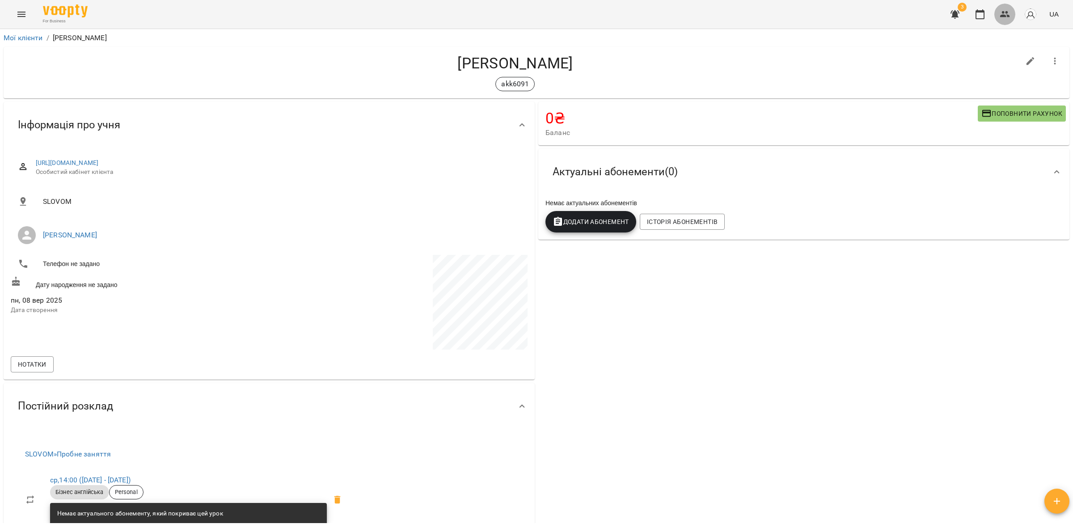
click at [1002, 14] on icon "button" at bounding box center [1005, 14] width 11 height 11
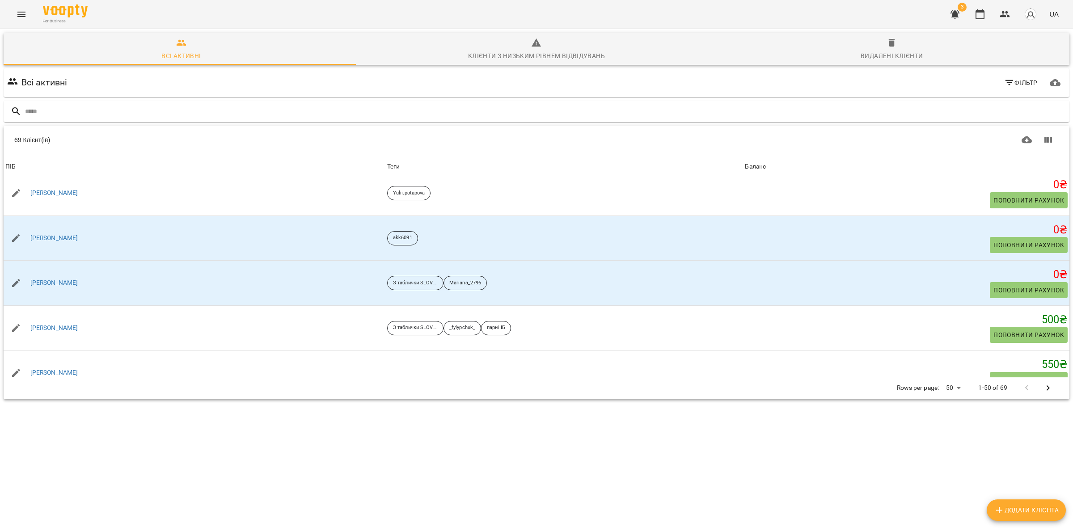
scroll to position [224, 0]
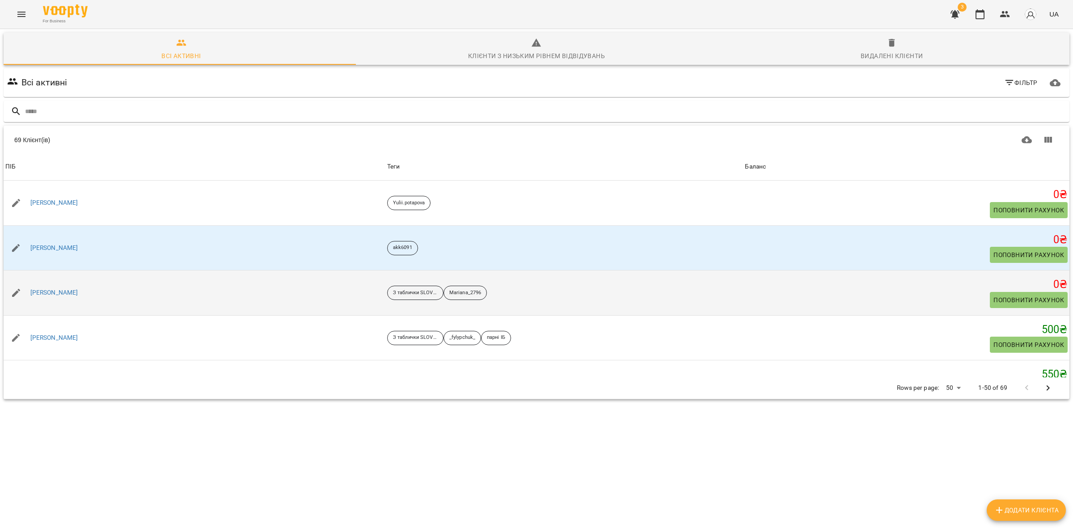
drag, startPoint x: 92, startPoint y: 292, endPoint x: 34, endPoint y: 280, distance: 58.9
click at [34, 280] on td "[PERSON_NAME]" at bounding box center [195, 293] width 382 height 45
click at [70, 290] on link "[PERSON_NAME]" at bounding box center [54, 292] width 48 height 9
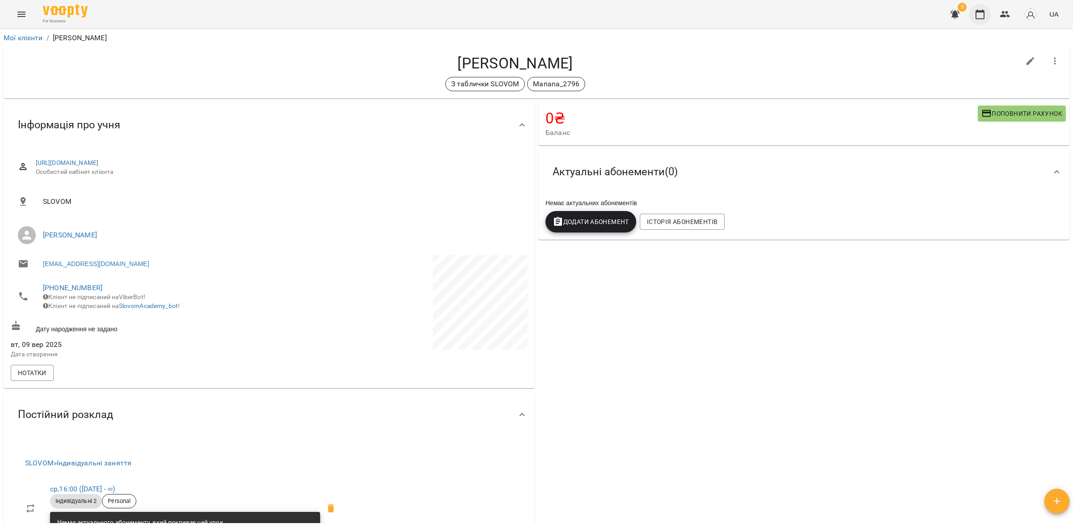
click at [977, 16] on icon "button" at bounding box center [980, 14] width 9 height 10
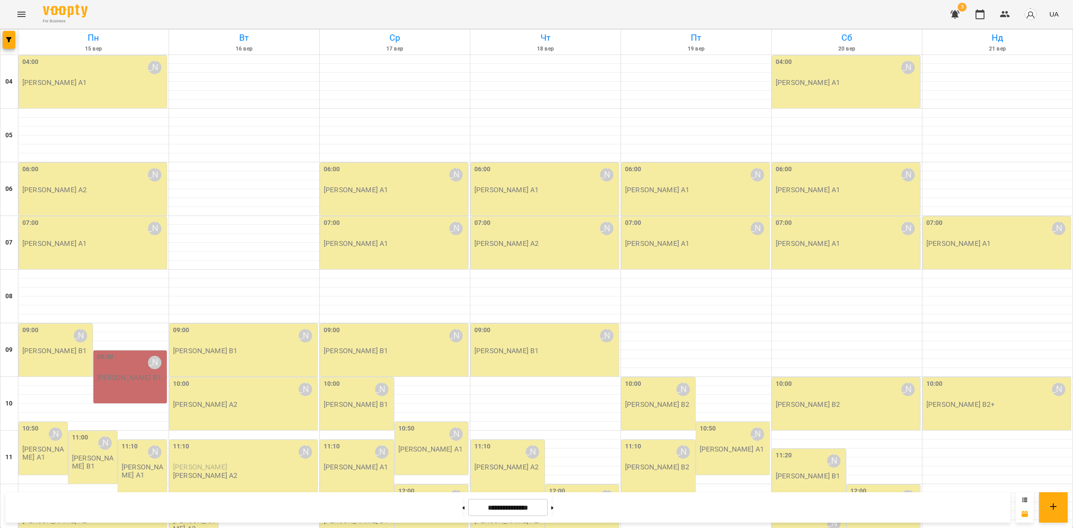
click at [1026, 497] on icon at bounding box center [1024, 499] width 5 height 5
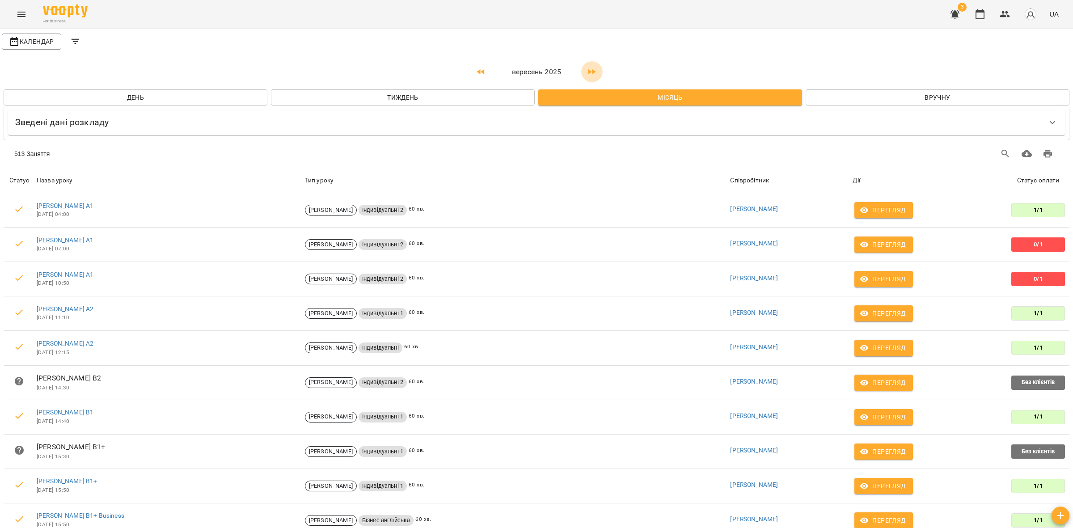
click at [587, 69] on icon "button" at bounding box center [592, 72] width 11 height 11
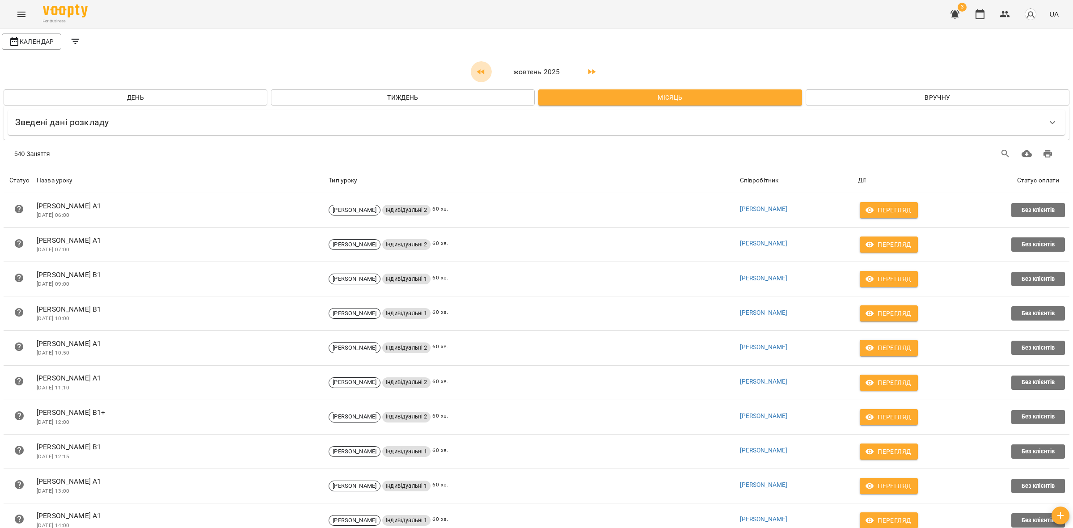
click at [477, 70] on icon "button" at bounding box center [481, 71] width 8 height 5
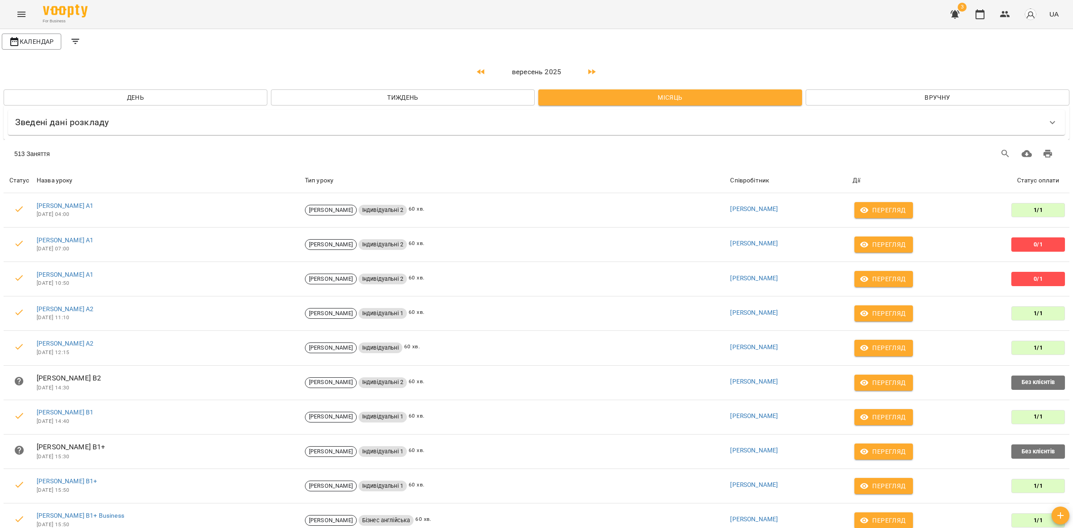
drag, startPoint x: 30, startPoint y: 39, endPoint x: 19, endPoint y: 9, distance: 32.1
click at [30, 39] on span "Календар" at bounding box center [31, 41] width 45 height 11
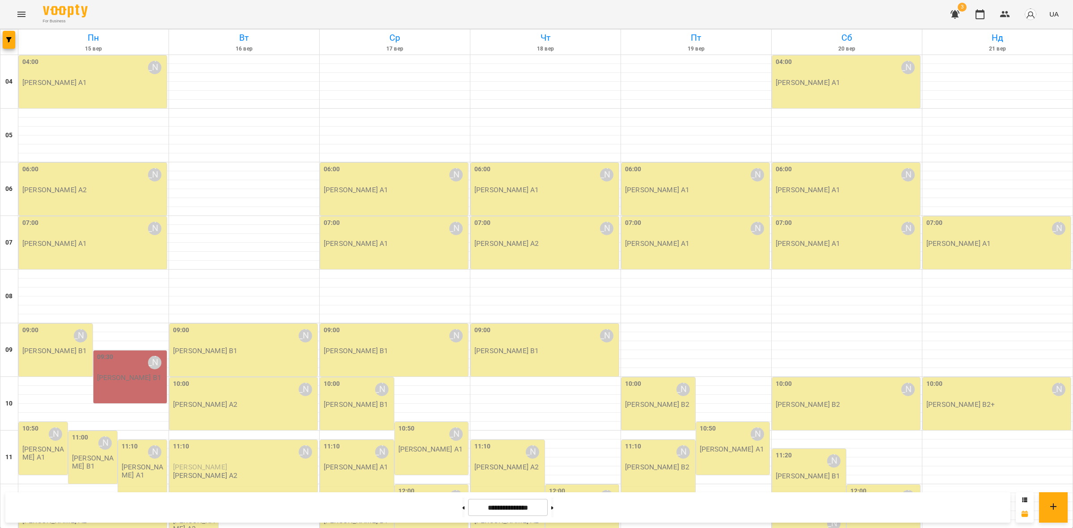
click at [23, 10] on icon "Menu" at bounding box center [21, 14] width 11 height 11
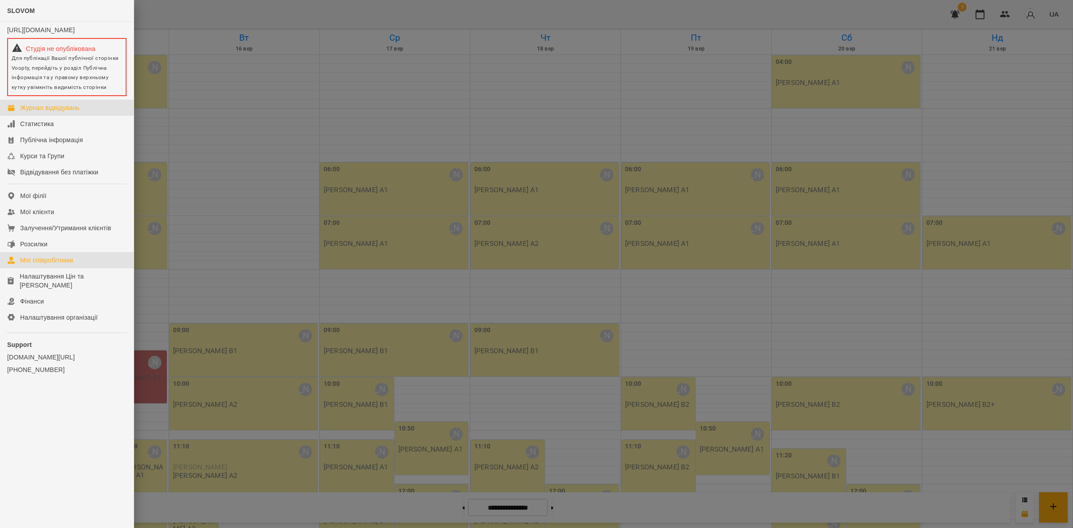
click at [60, 261] on link "Мої співробітники" at bounding box center [67, 260] width 134 height 16
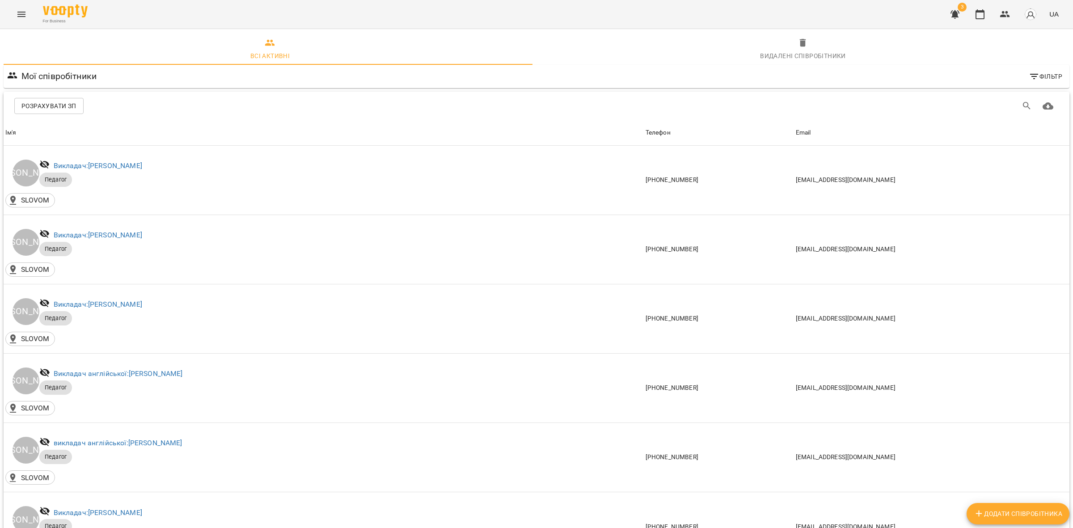
click at [54, 99] on button "Розрахувати ЗП" at bounding box center [48, 106] width 69 height 16
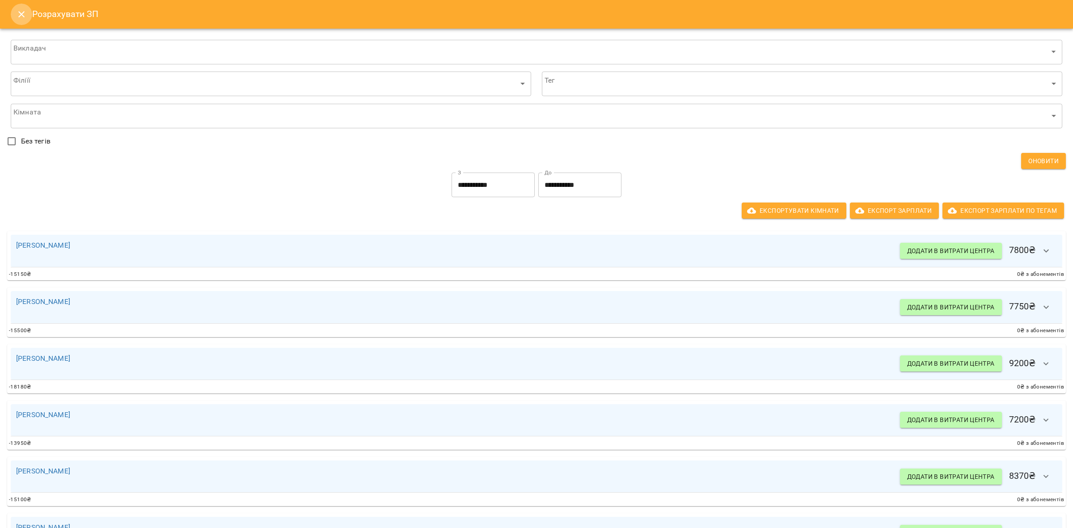
drag, startPoint x: 27, startPoint y: 18, endPoint x: 30, endPoint y: 27, distance: 9.7
click at [27, 18] on button "Close" at bounding box center [21, 14] width 21 height 21
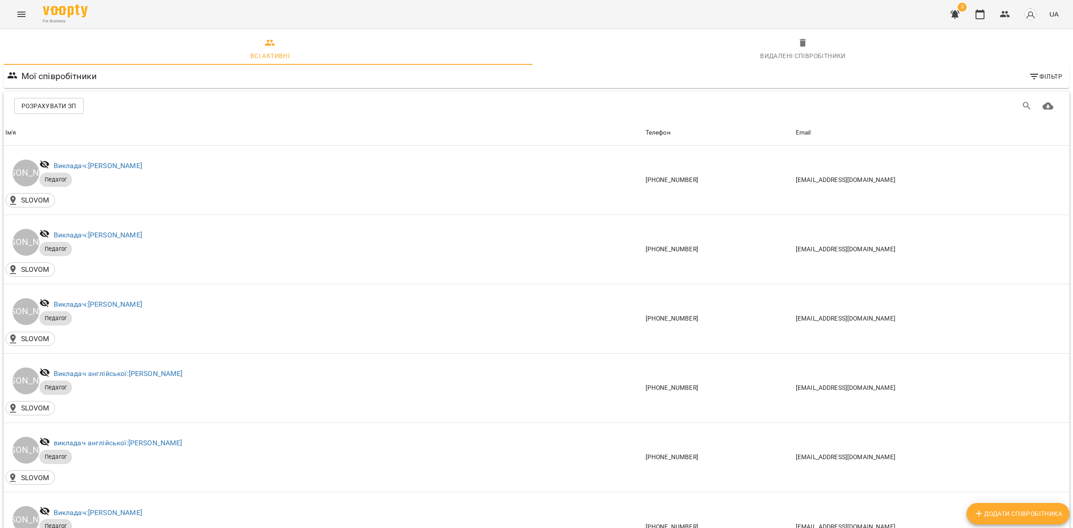
click at [23, 13] on icon "Menu" at bounding box center [21, 14] width 11 height 11
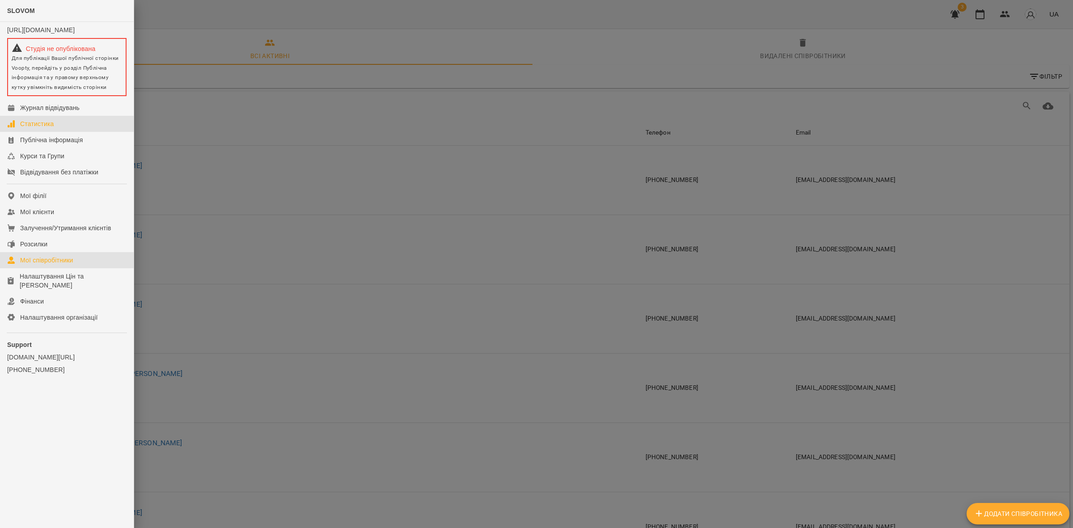
click at [60, 130] on link "Статистика" at bounding box center [67, 124] width 134 height 16
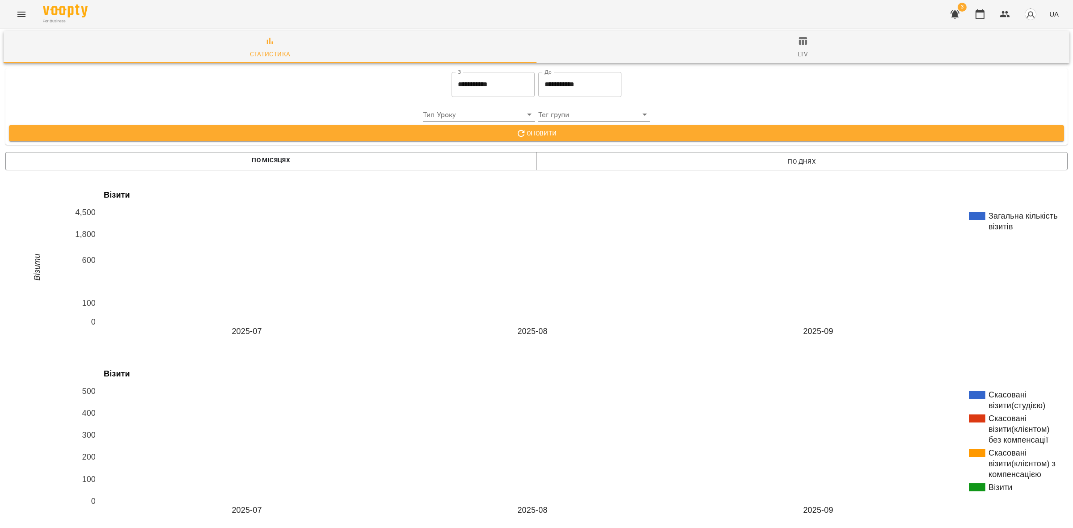
scroll to position [1162, 0]
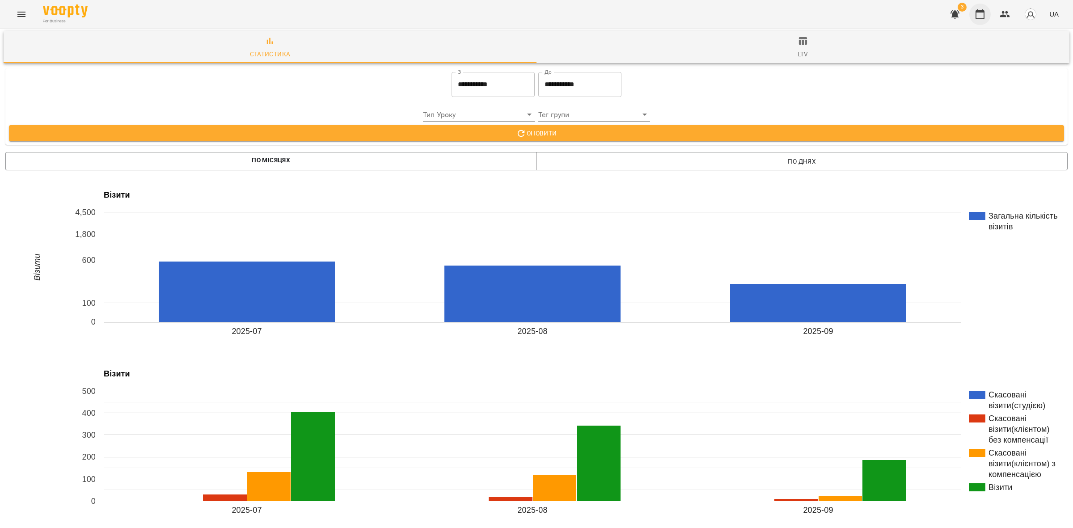
click at [982, 14] on icon "button" at bounding box center [980, 14] width 11 height 11
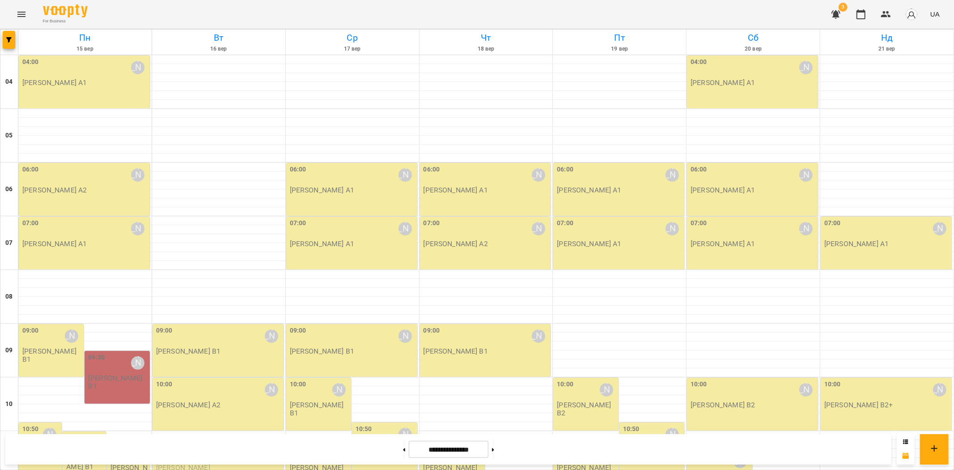
click at [22, 15] on icon "Menu" at bounding box center [21, 14] width 11 height 11
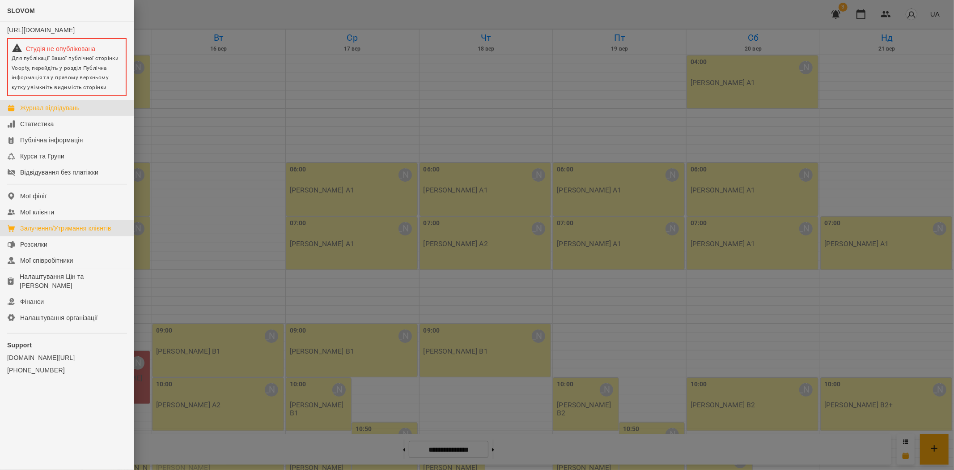
click at [87, 229] on link "Залучення/Утримання клієнтів" at bounding box center [67, 228] width 134 height 16
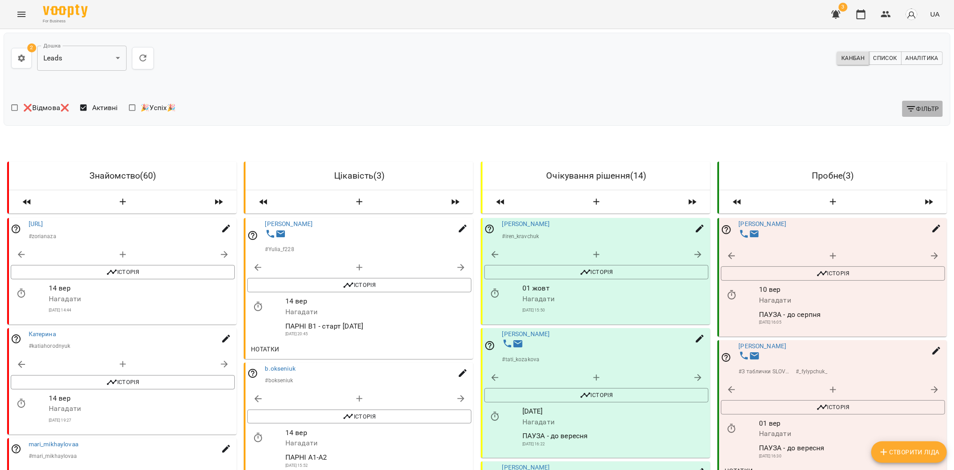
click at [908, 109] on icon "button" at bounding box center [911, 108] width 11 height 11
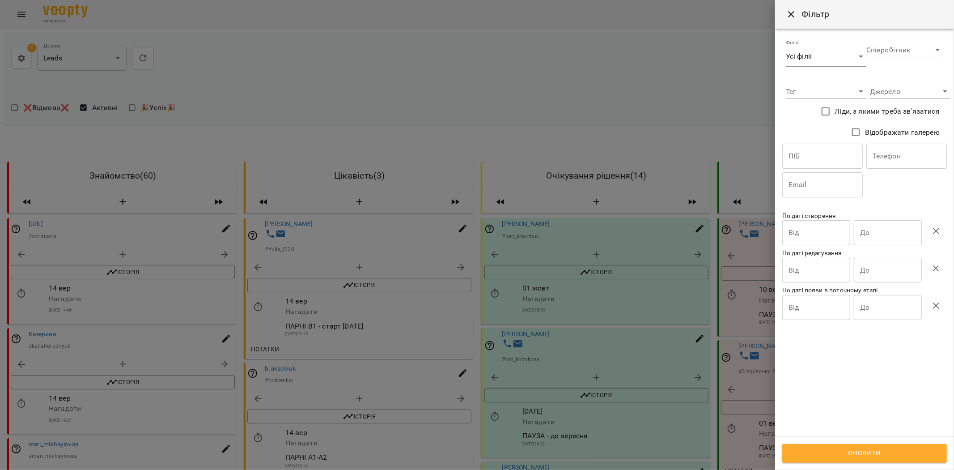
click at [814, 230] on input "Від" at bounding box center [816, 232] width 68 height 25
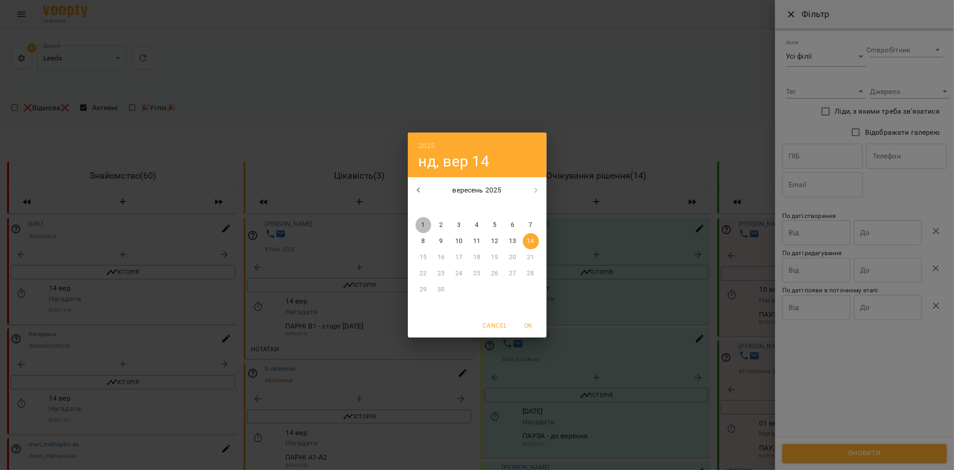
click at [425, 224] on p "1" at bounding box center [423, 224] width 4 height 9
type input "**********"
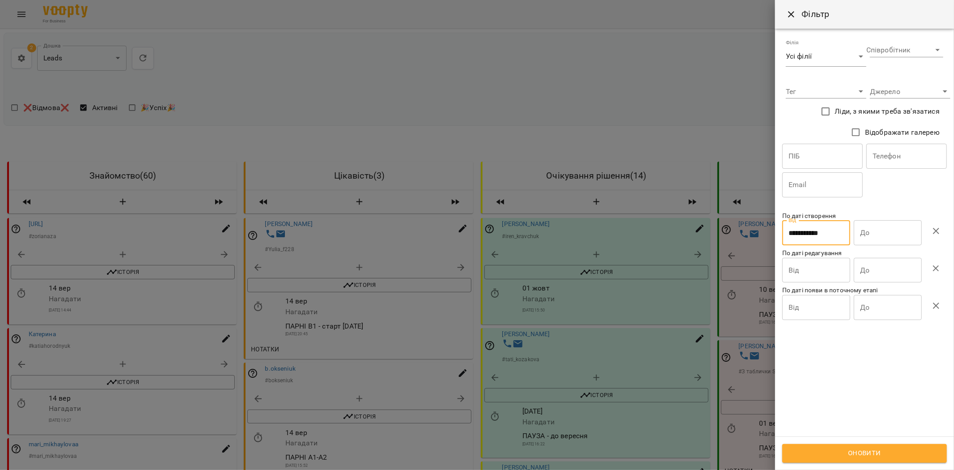
click at [881, 228] on input "До" at bounding box center [888, 232] width 68 height 25
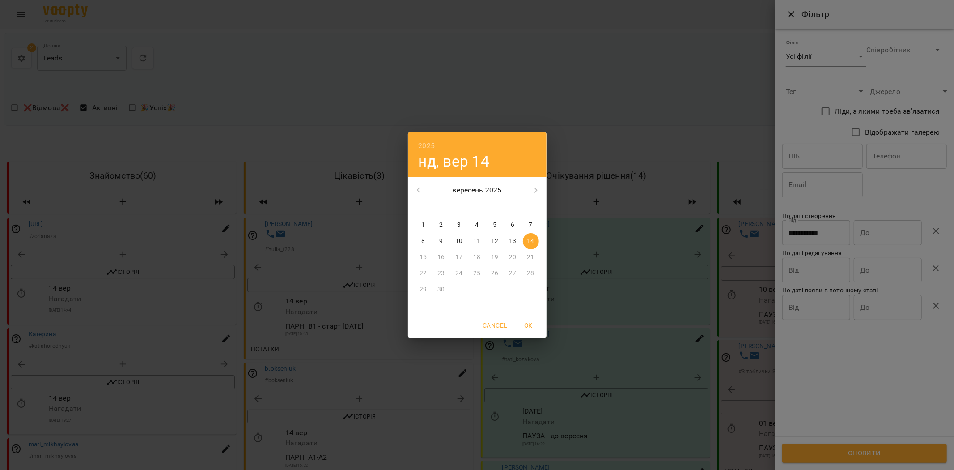
click at [528, 239] on p "14" at bounding box center [530, 241] width 7 height 9
type input "**********"
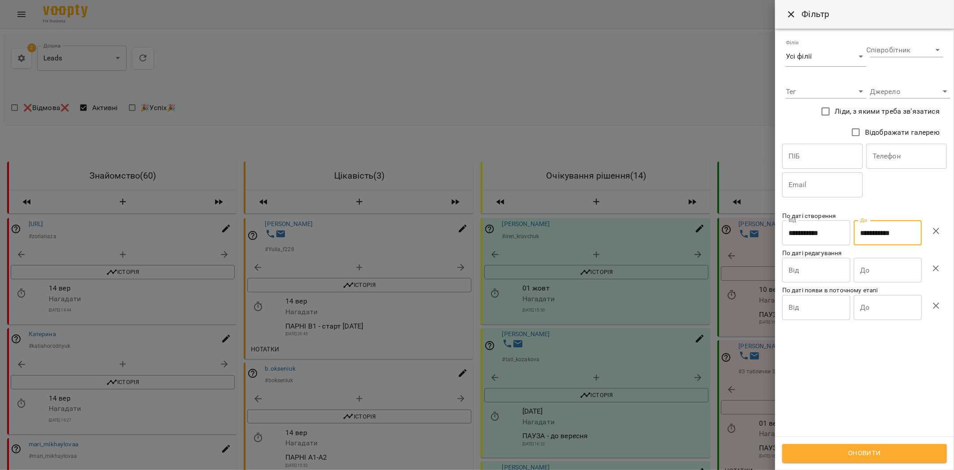
click at [837, 454] on span "Оновити" at bounding box center [864, 453] width 145 height 12
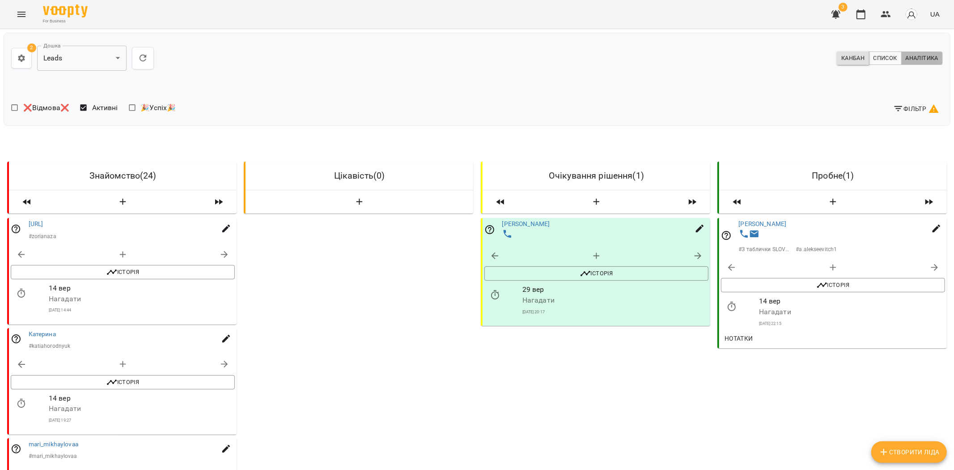
click at [919, 59] on span "Аналітика" at bounding box center [922, 58] width 33 height 10
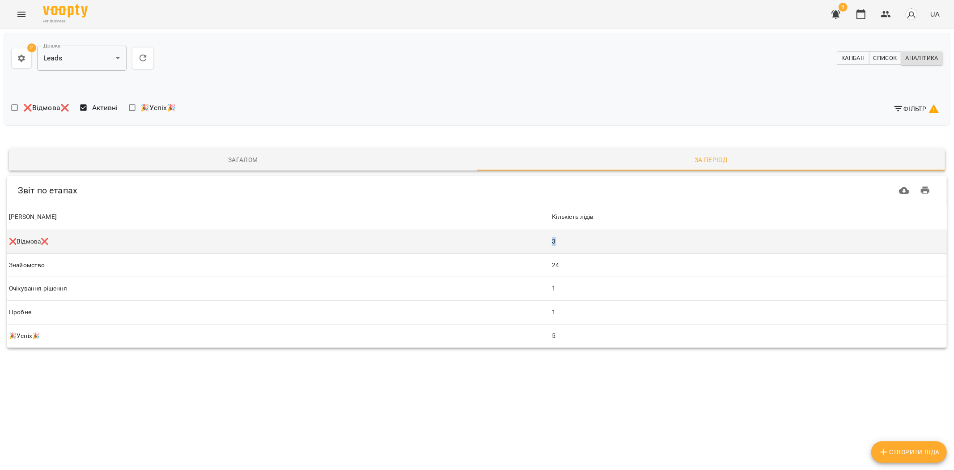
drag, startPoint x: 540, startPoint y: 242, endPoint x: 586, endPoint y: 242, distance: 45.6
click at [587, 242] on tr "[PERSON_NAME]Відмова❌ Кількість лідів 3" at bounding box center [477, 241] width 940 height 23
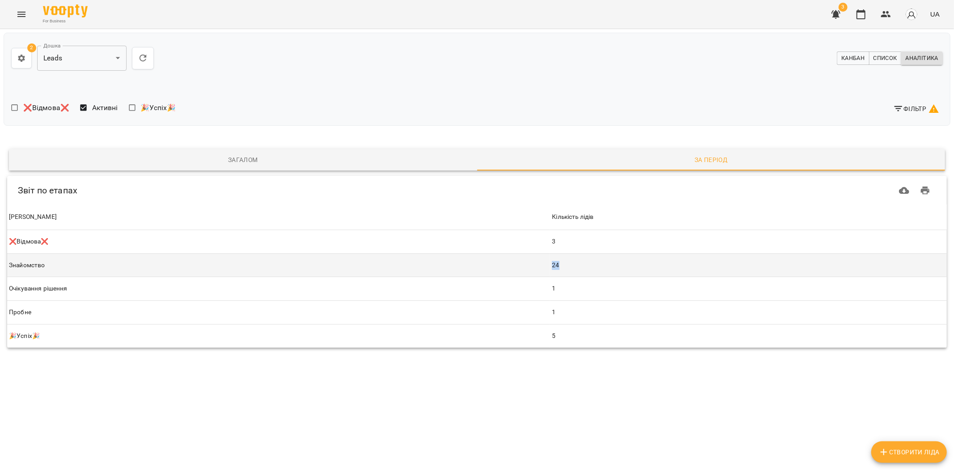
drag, startPoint x: 543, startPoint y: 265, endPoint x: 586, endPoint y: 262, distance: 42.6
click at [589, 262] on tr "[PERSON_NAME] Кількість лідів 24" at bounding box center [477, 265] width 940 height 24
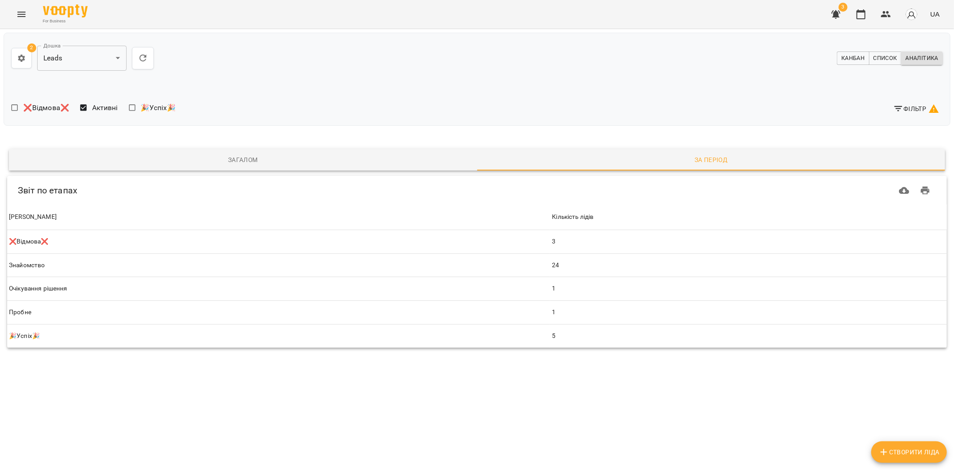
click at [924, 97] on div "❌Відмова❌ Активні 🎉Успіх🎉 Фільтр" at bounding box center [477, 109] width 939 height 26
click at [919, 108] on span "Фільтр" at bounding box center [916, 108] width 46 height 11
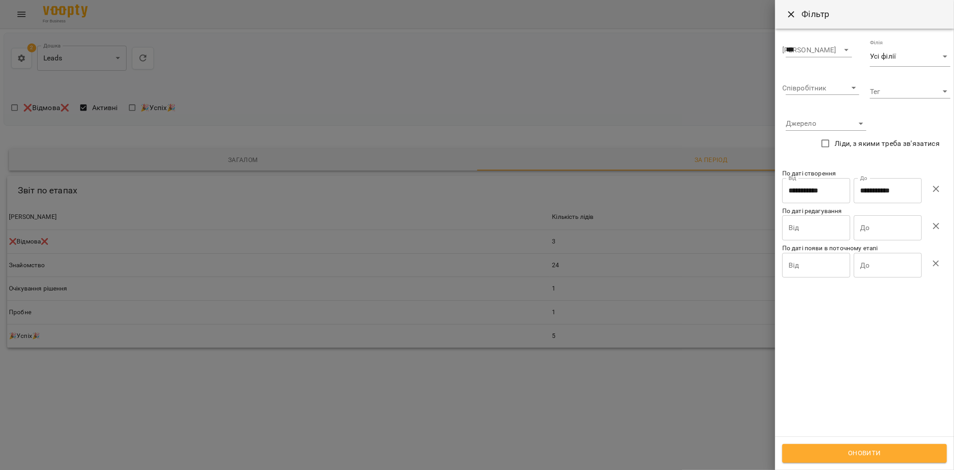
click at [945, 184] on button "button" at bounding box center [935, 188] width 21 height 21
click at [889, 451] on span "Оновити" at bounding box center [864, 453] width 145 height 12
click at [512, 404] on div at bounding box center [477, 235] width 954 height 470
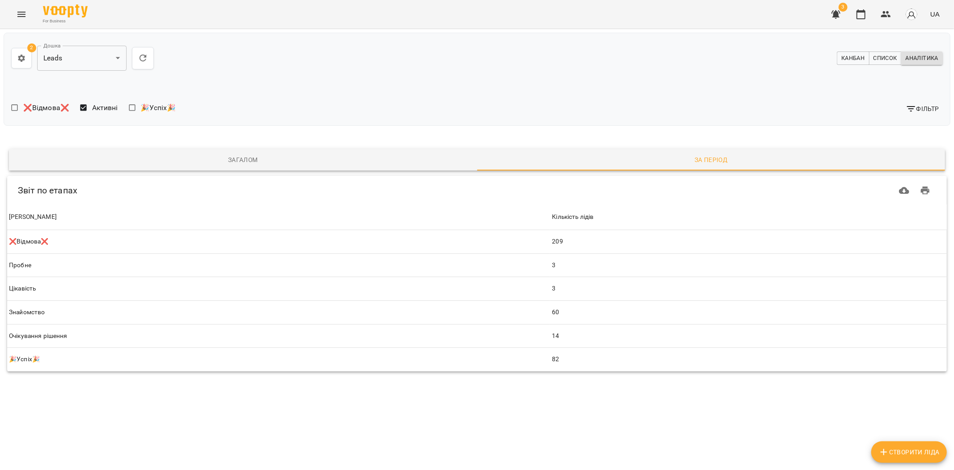
click at [857, 53] on span "Канбан" at bounding box center [852, 58] width 23 height 10
